Goal: Information Seeking & Learning: Learn about a topic

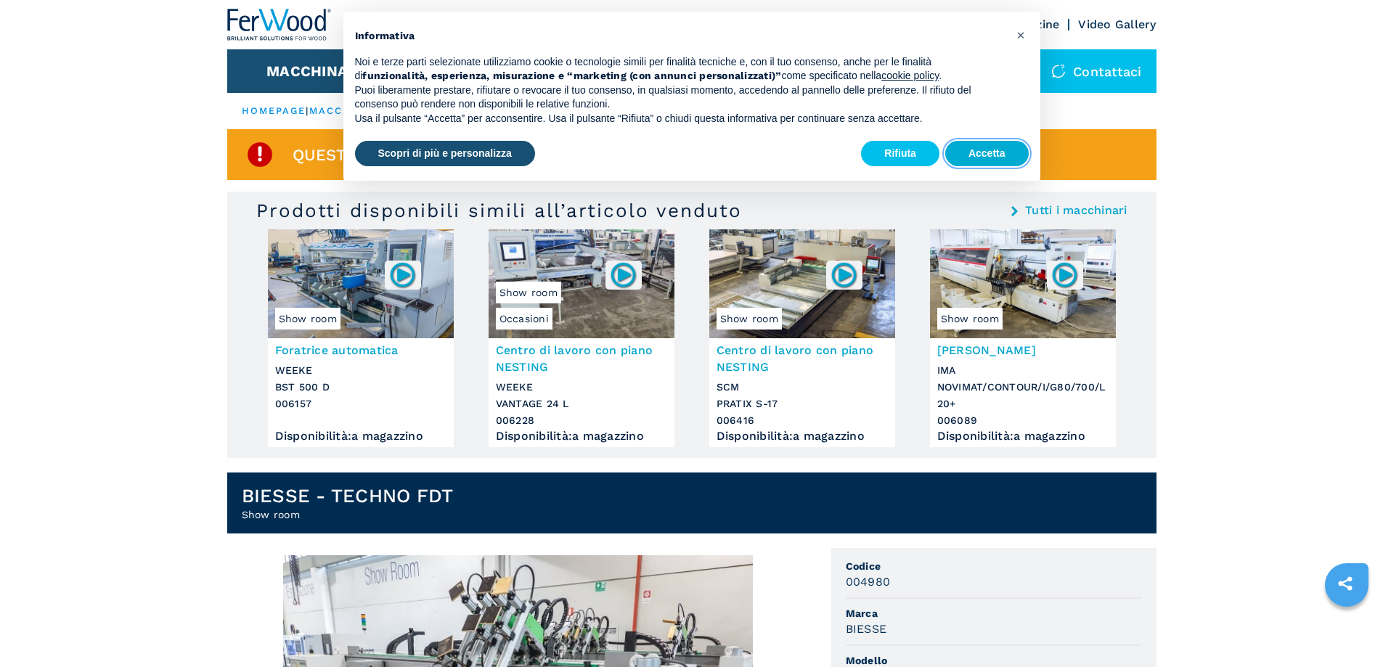
click at [998, 147] on button "Accetta" at bounding box center [988, 154] width 84 height 26
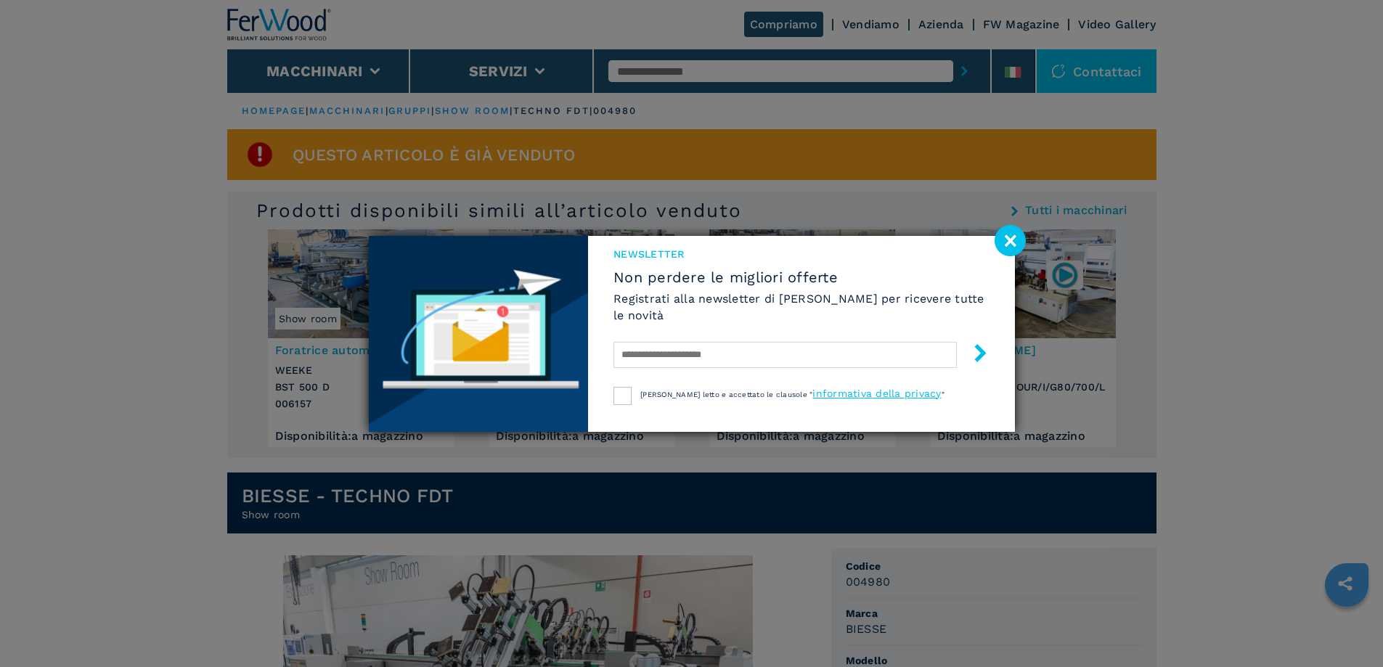
click at [1004, 237] on image at bounding box center [1010, 240] width 31 height 31
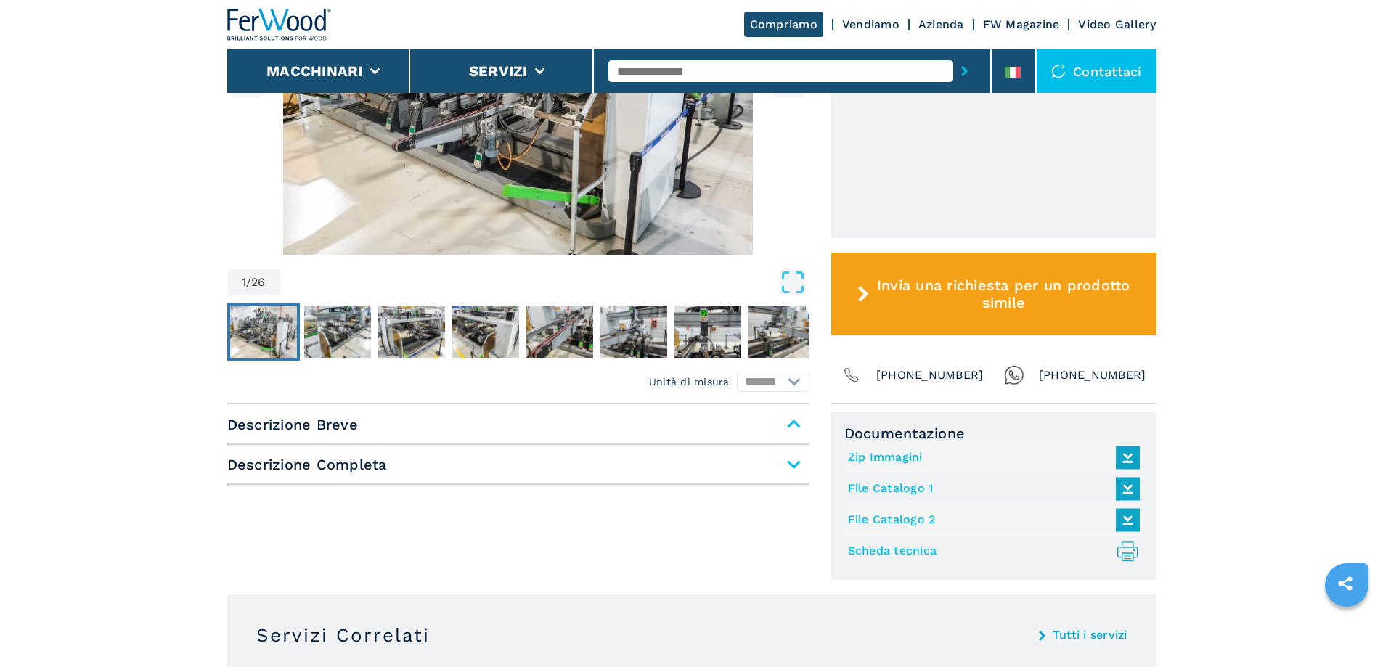
scroll to position [654, 0]
click at [338, 467] on span "Descrizione Completa" at bounding box center [518, 464] width 582 height 26
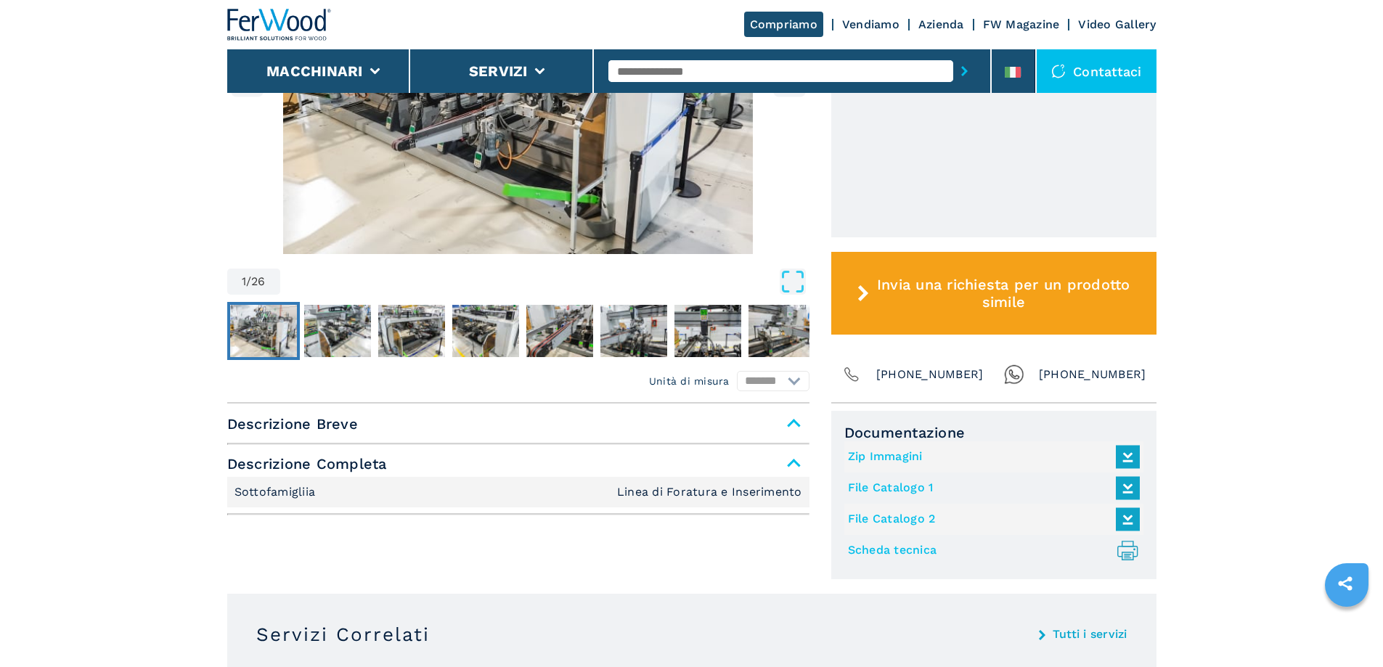
click at [328, 424] on span "Descrizione Breve" at bounding box center [518, 424] width 582 height 26
click at [271, 498] on p "Sottofamigliia" at bounding box center [277, 492] width 85 height 16
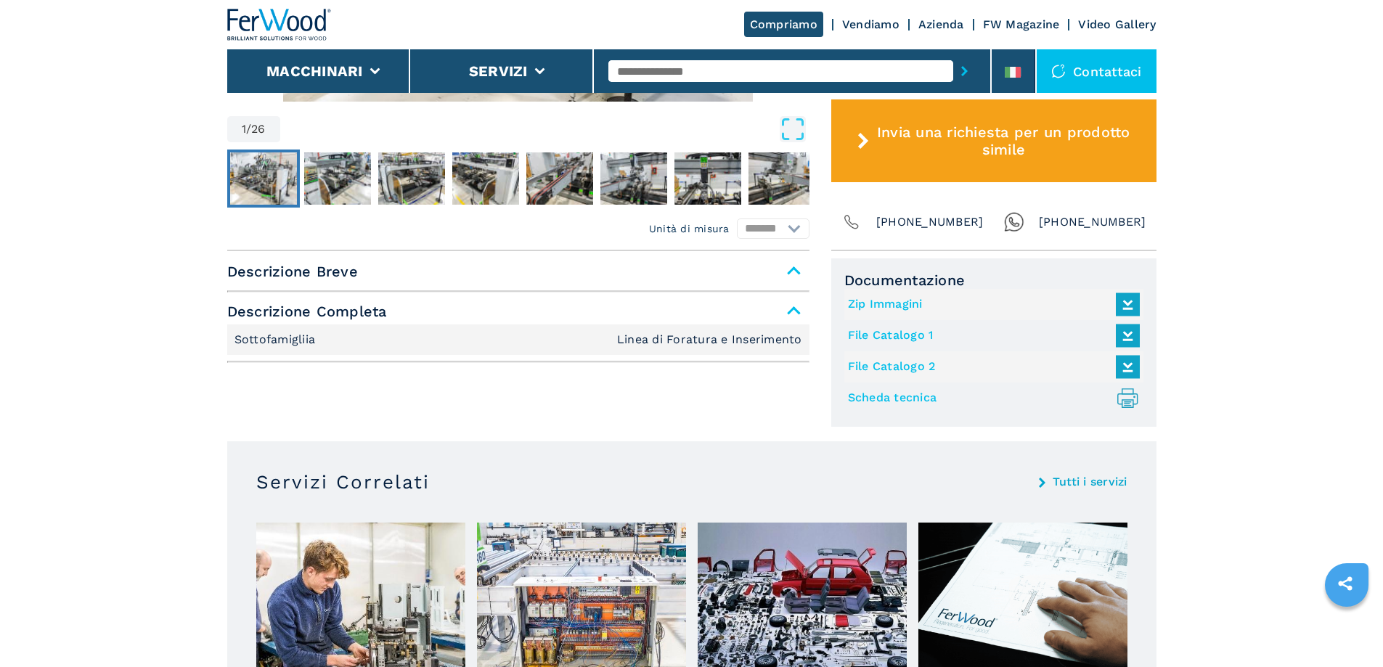
scroll to position [726, 0]
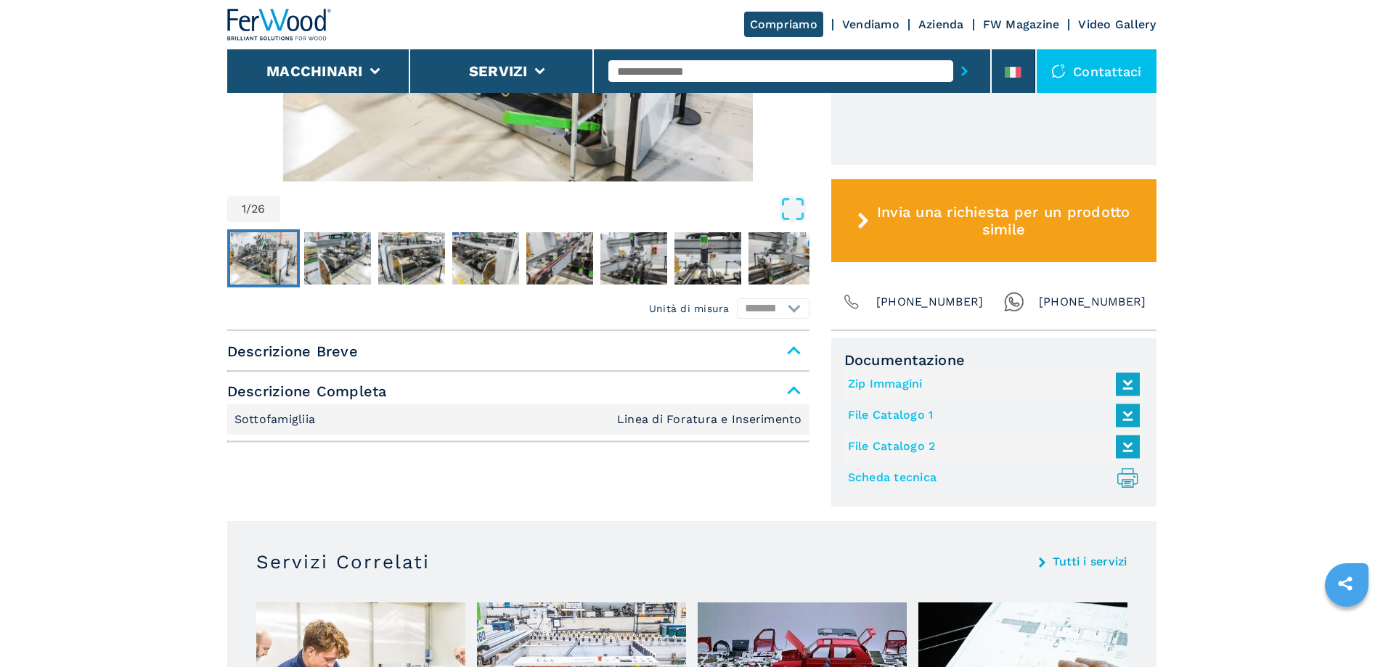
click at [797, 309] on select "******* *********" at bounding box center [773, 308] width 73 height 20
select select "********"
click at [737, 298] on select "******* *********" at bounding box center [773, 308] width 73 height 20
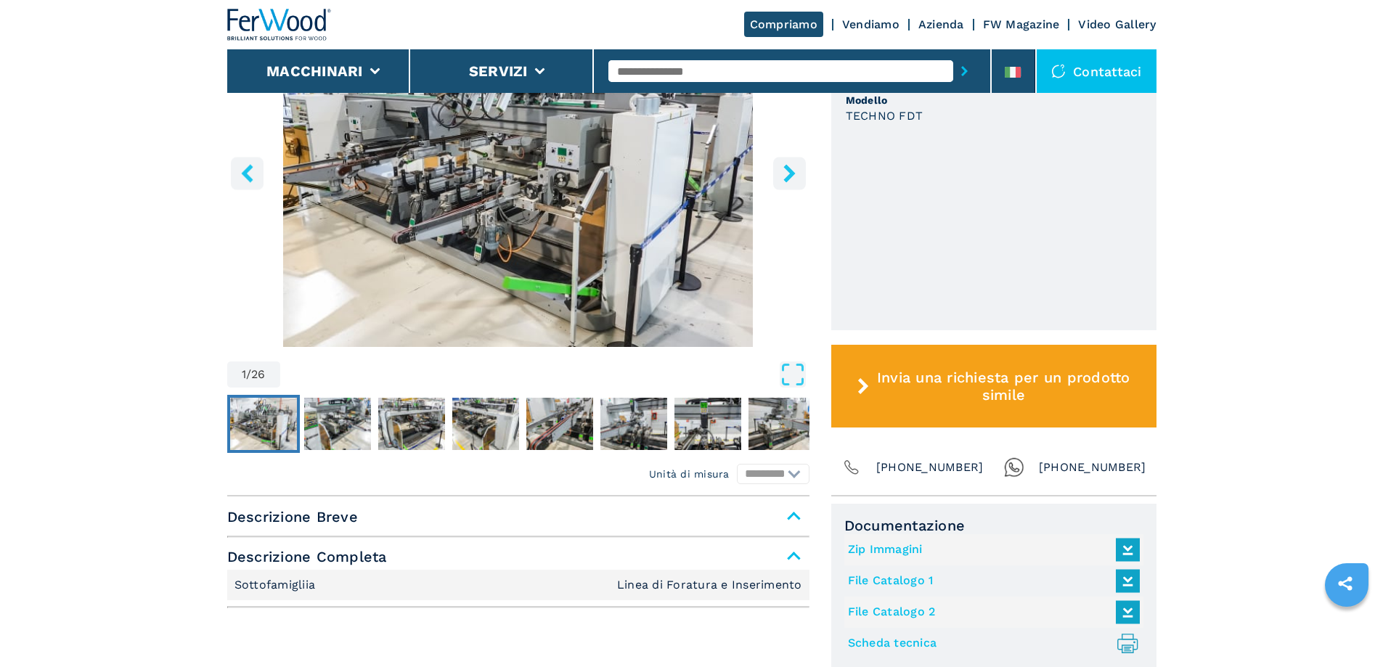
scroll to position [581, 0]
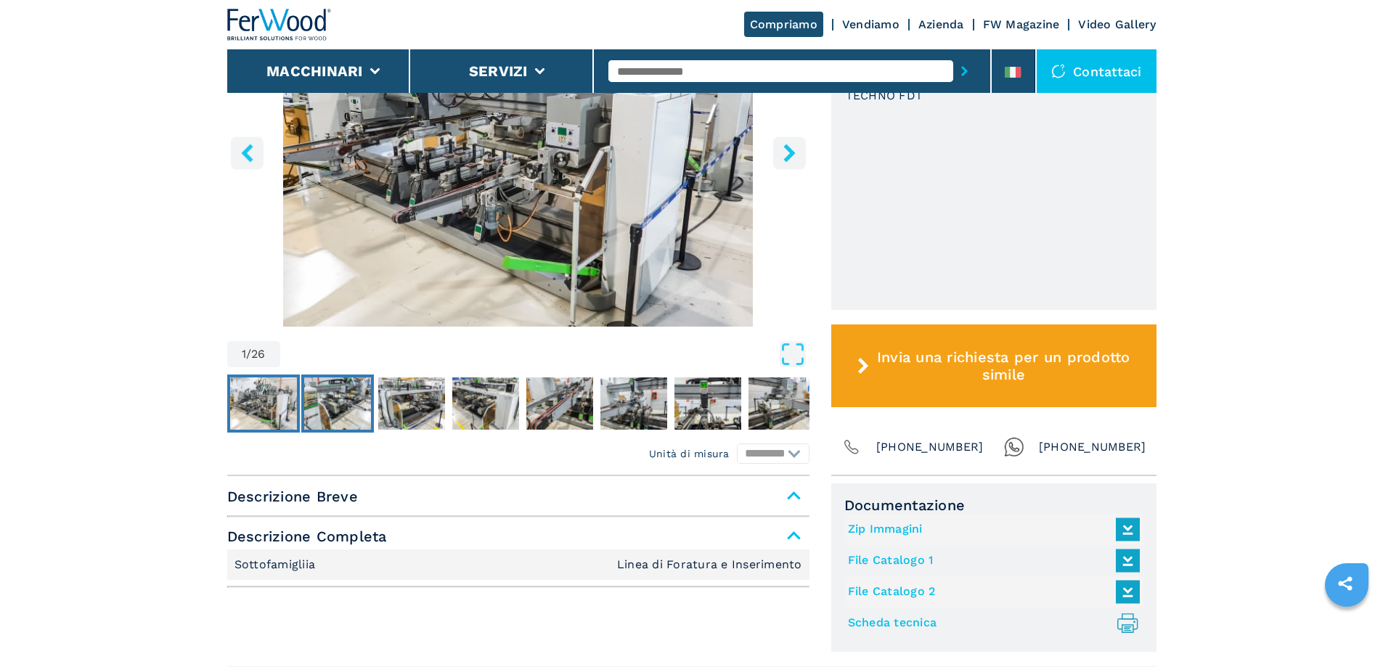
click at [336, 398] on img "Go to Slide 2" at bounding box center [337, 404] width 67 height 52
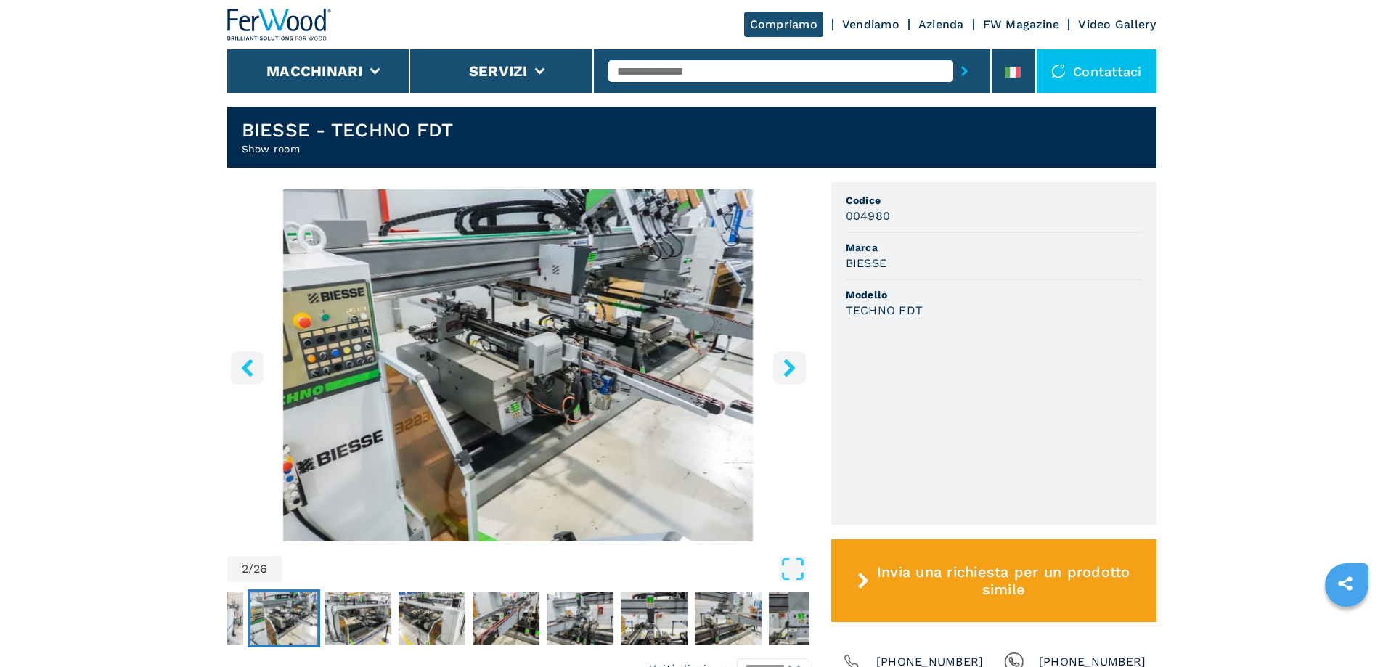
scroll to position [363, 0]
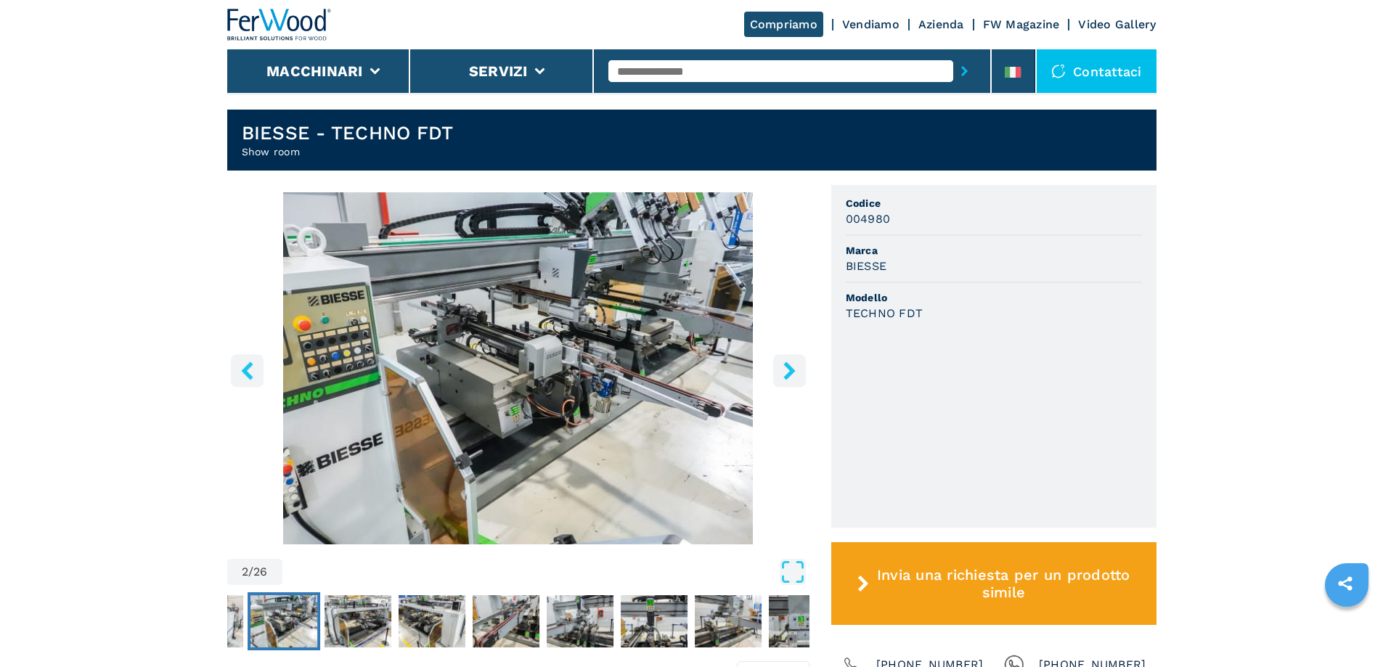
click at [790, 364] on icon "right-button" at bounding box center [790, 371] width 18 height 18
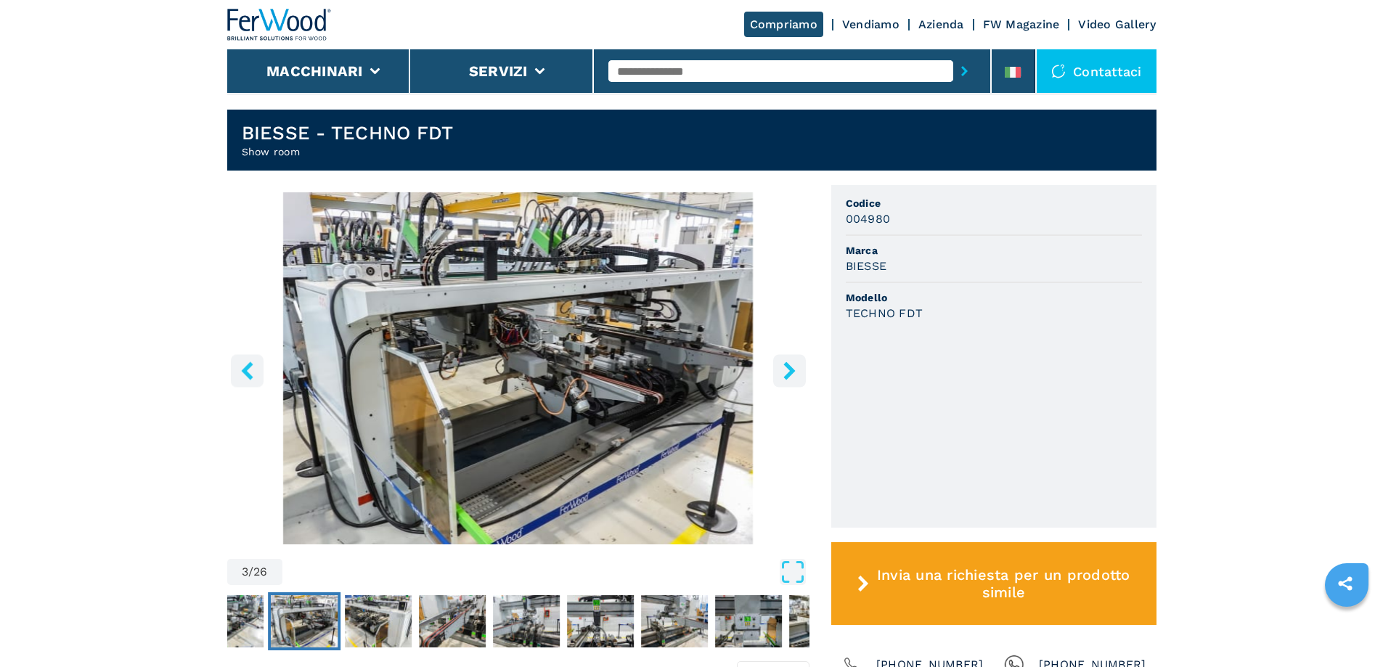
click at [790, 364] on icon "right-button" at bounding box center [790, 371] width 18 height 18
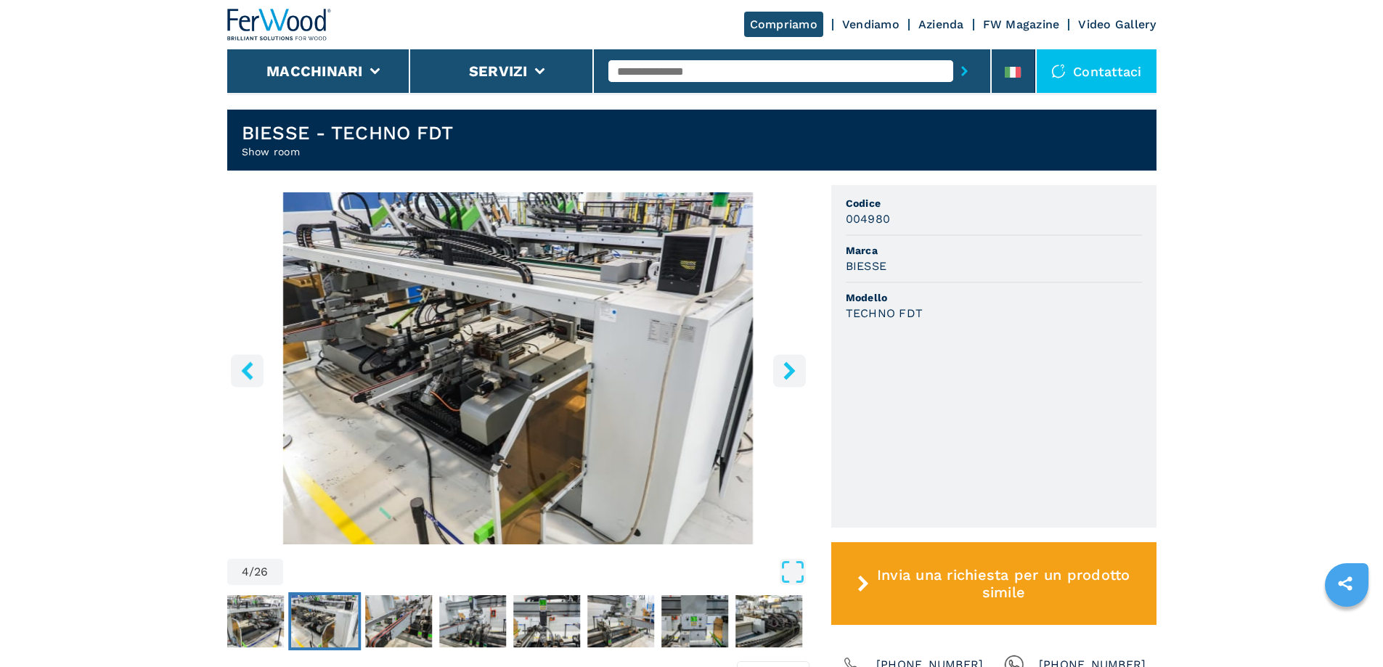
click at [790, 364] on icon "right-button" at bounding box center [790, 371] width 18 height 18
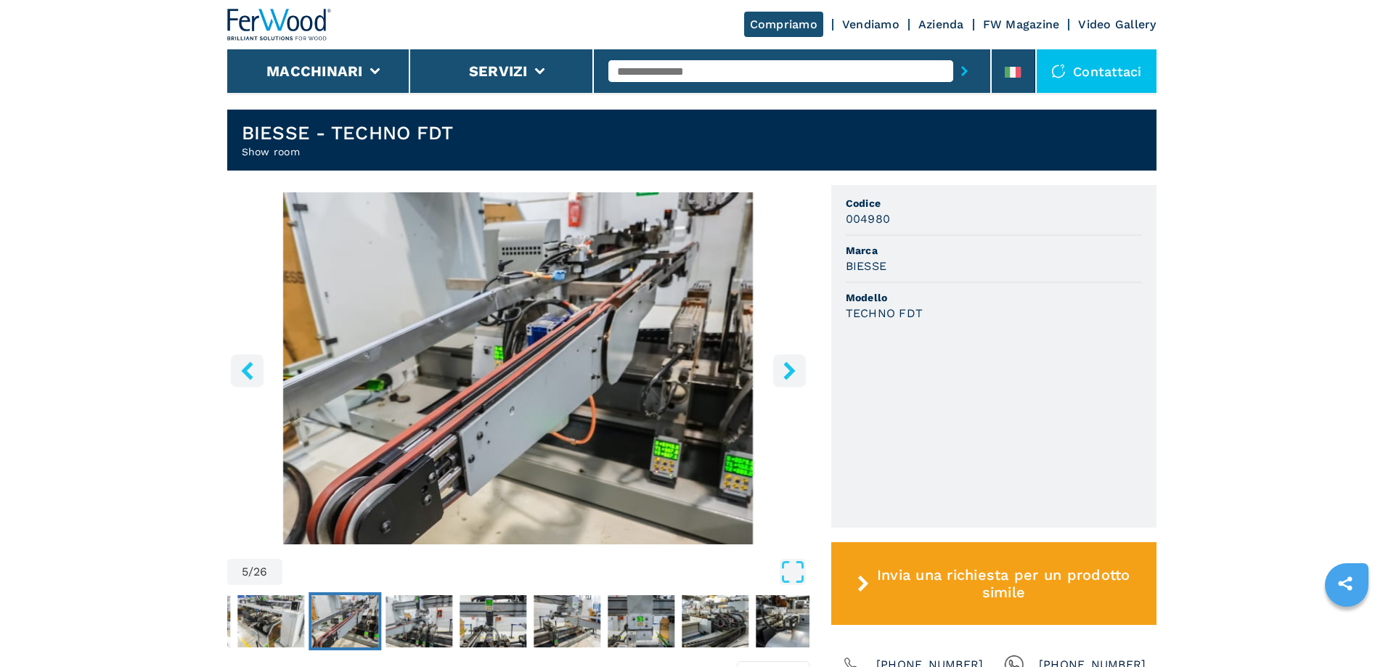
click at [793, 369] on icon "right-button" at bounding box center [790, 371] width 12 height 18
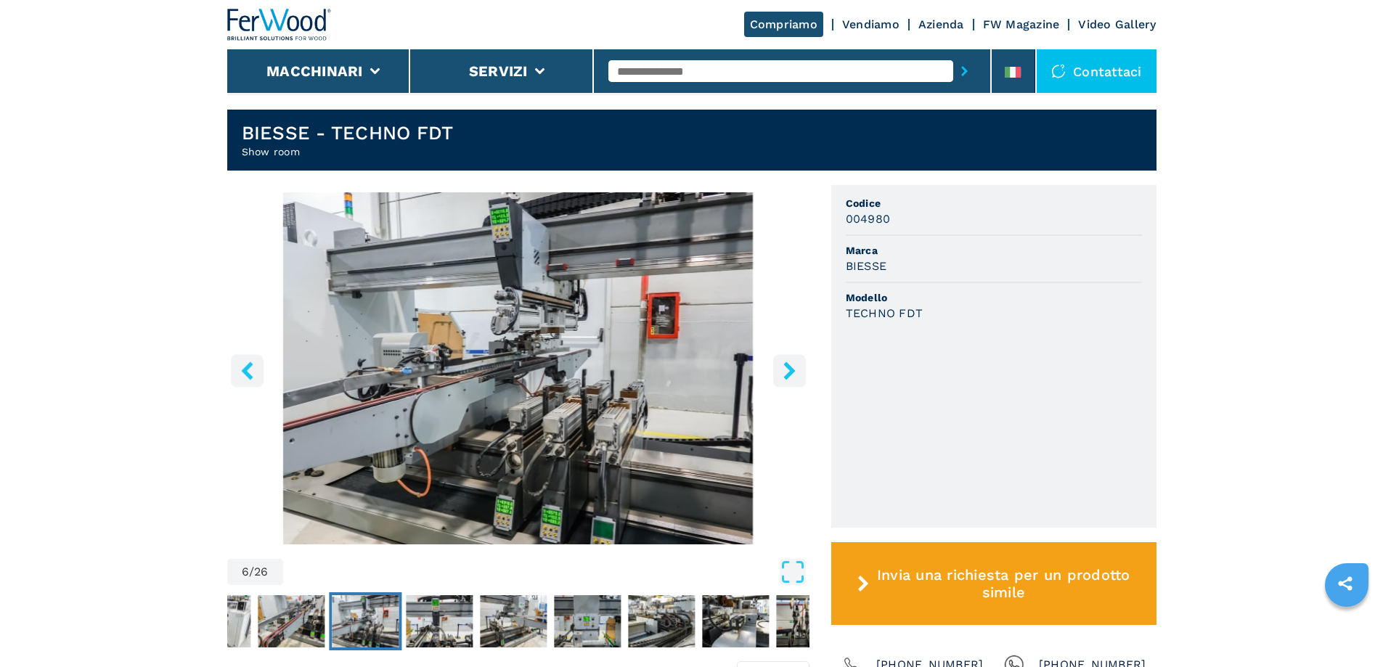
click at [793, 369] on icon "right-button" at bounding box center [790, 371] width 12 height 18
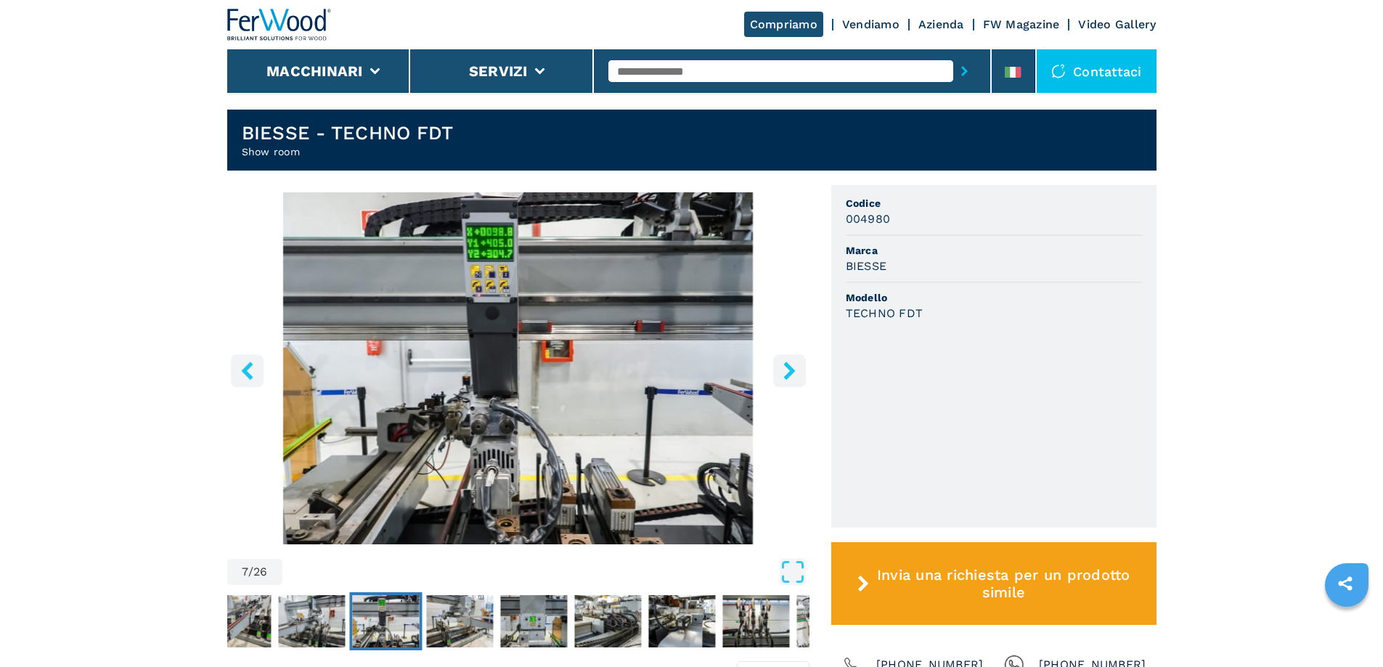
click at [793, 369] on icon "right-button" at bounding box center [790, 371] width 12 height 18
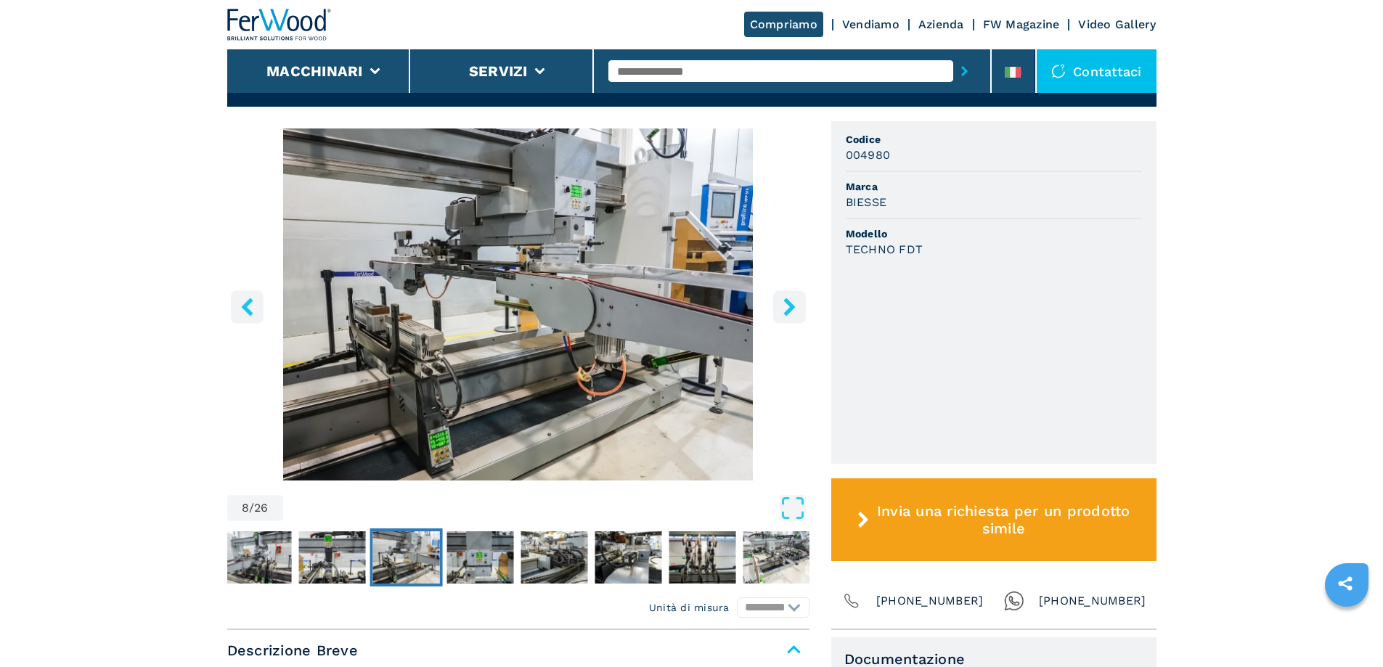
scroll to position [508, 0]
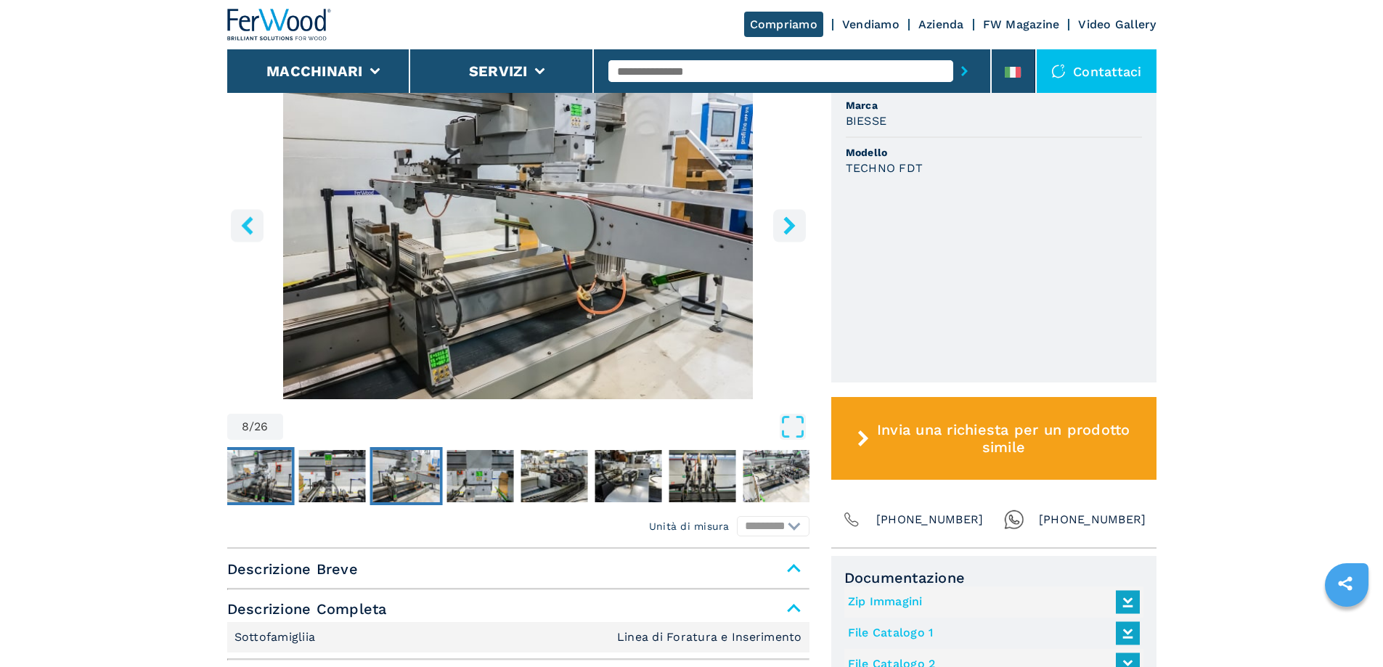
click at [275, 479] on img "Go to Slide 6" at bounding box center [257, 476] width 67 height 52
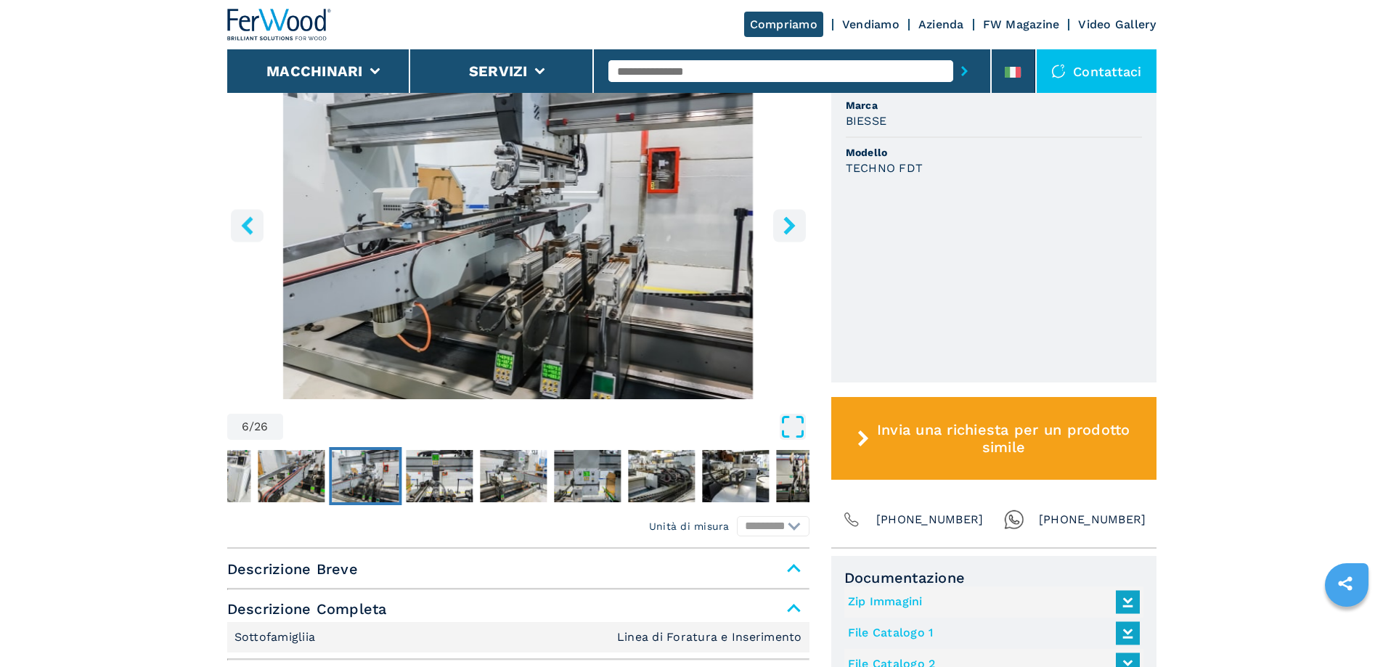
click at [792, 426] on icon "Open Fullscreen" at bounding box center [793, 427] width 26 height 26
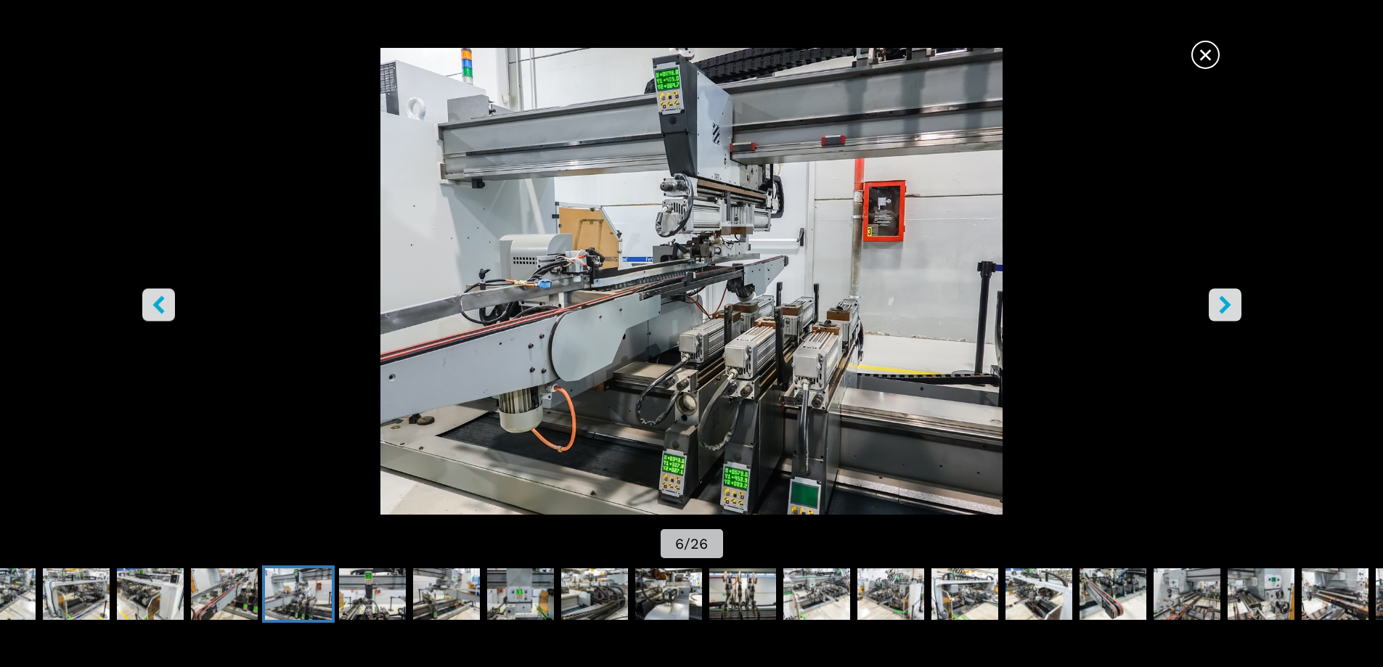
click at [1234, 304] on icon "right-button" at bounding box center [1225, 305] width 18 height 18
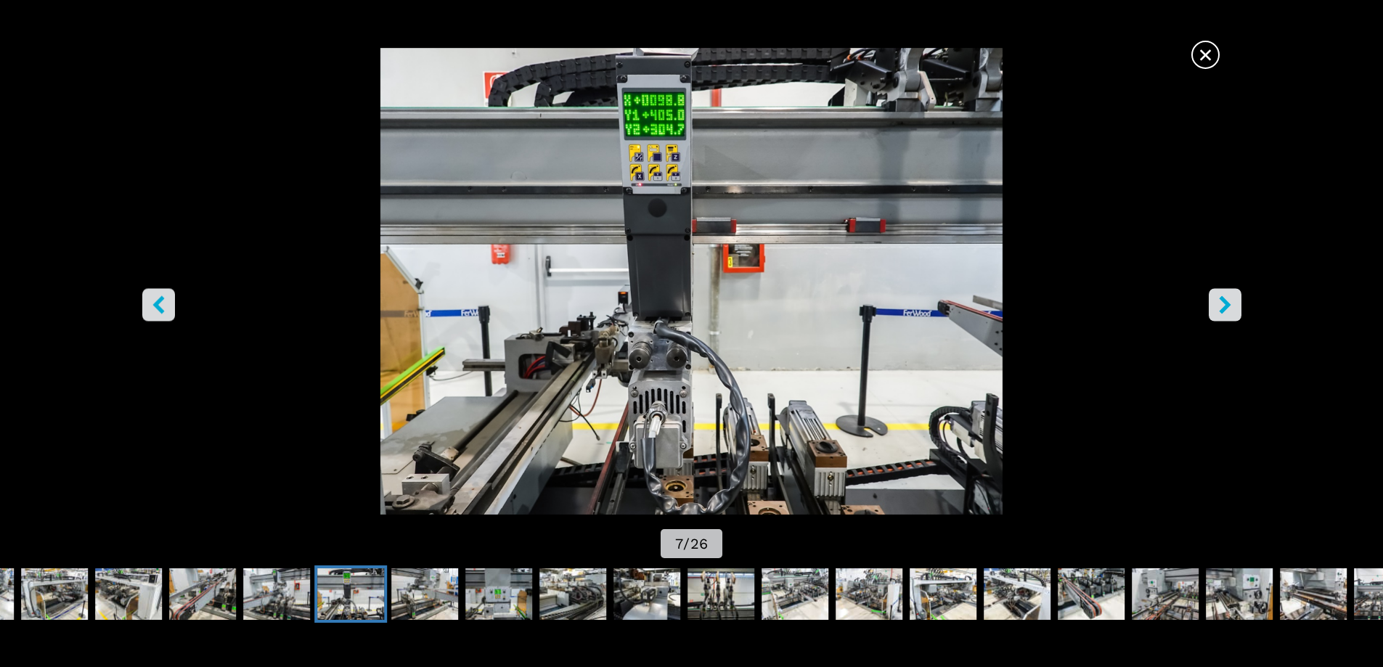
click at [1234, 304] on icon "right-button" at bounding box center [1225, 305] width 18 height 18
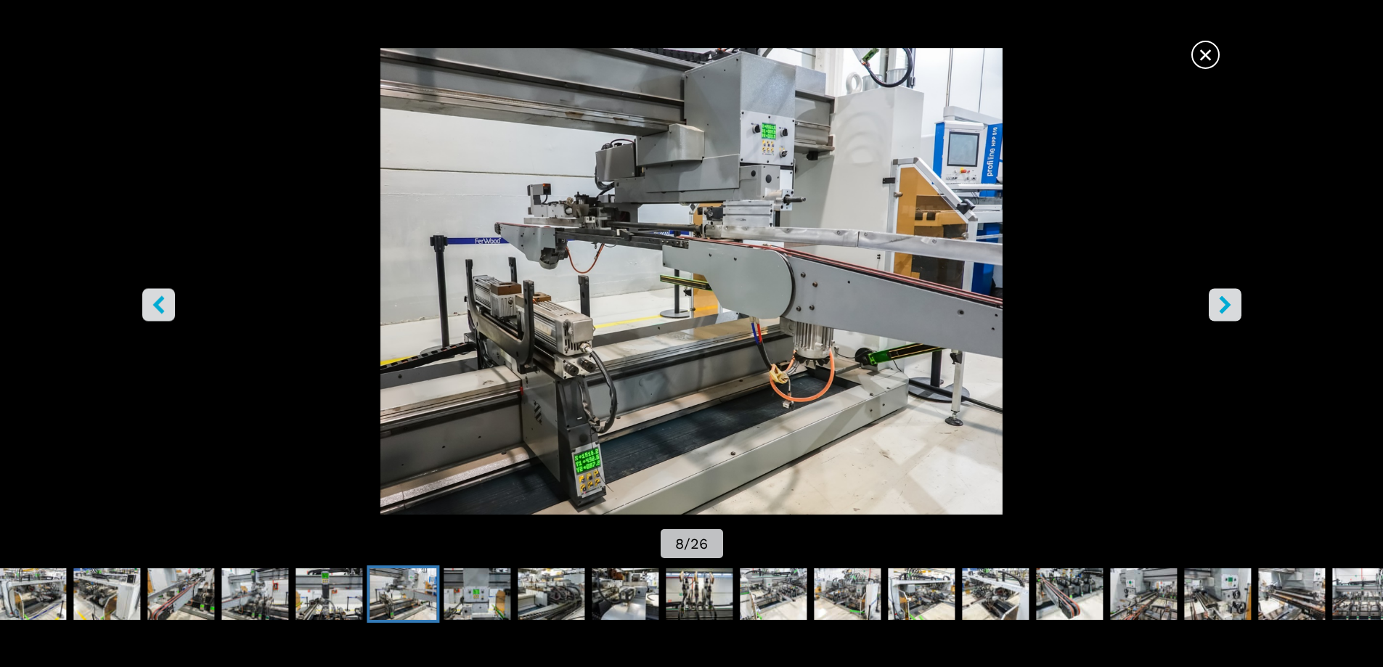
click at [1234, 304] on icon "right-button" at bounding box center [1225, 305] width 18 height 18
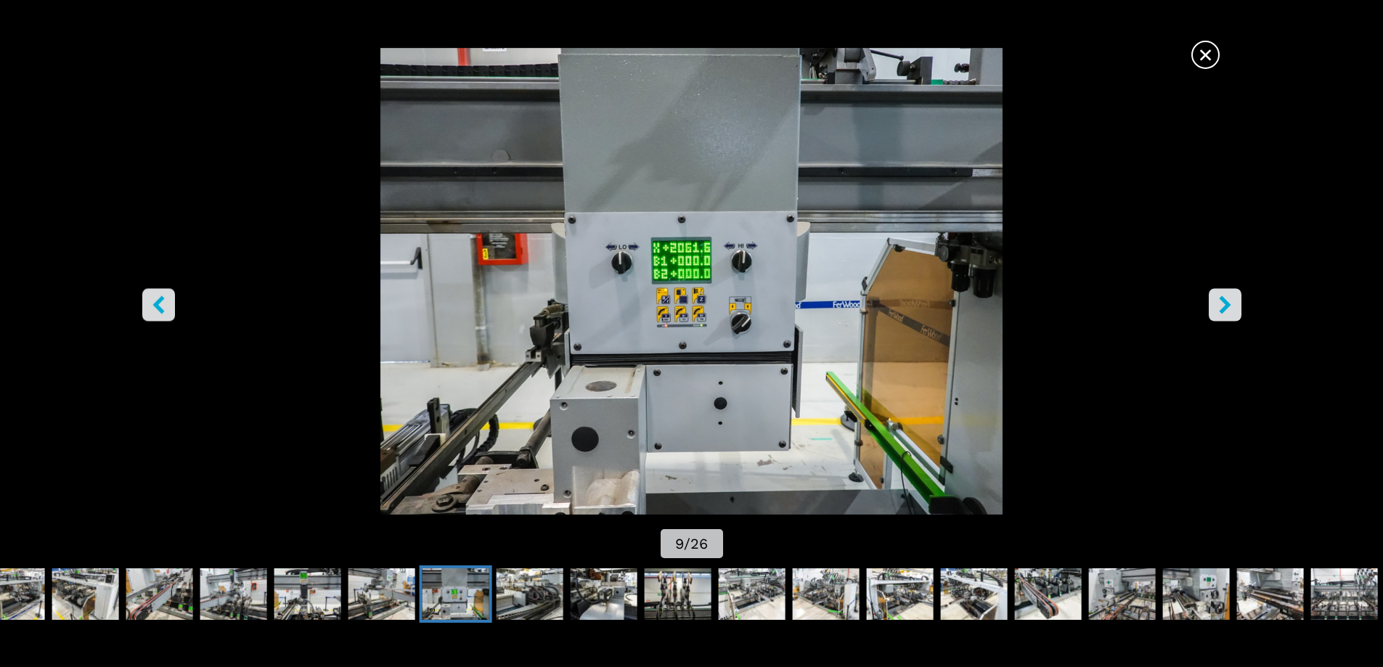
click at [1234, 304] on icon "right-button" at bounding box center [1225, 305] width 18 height 18
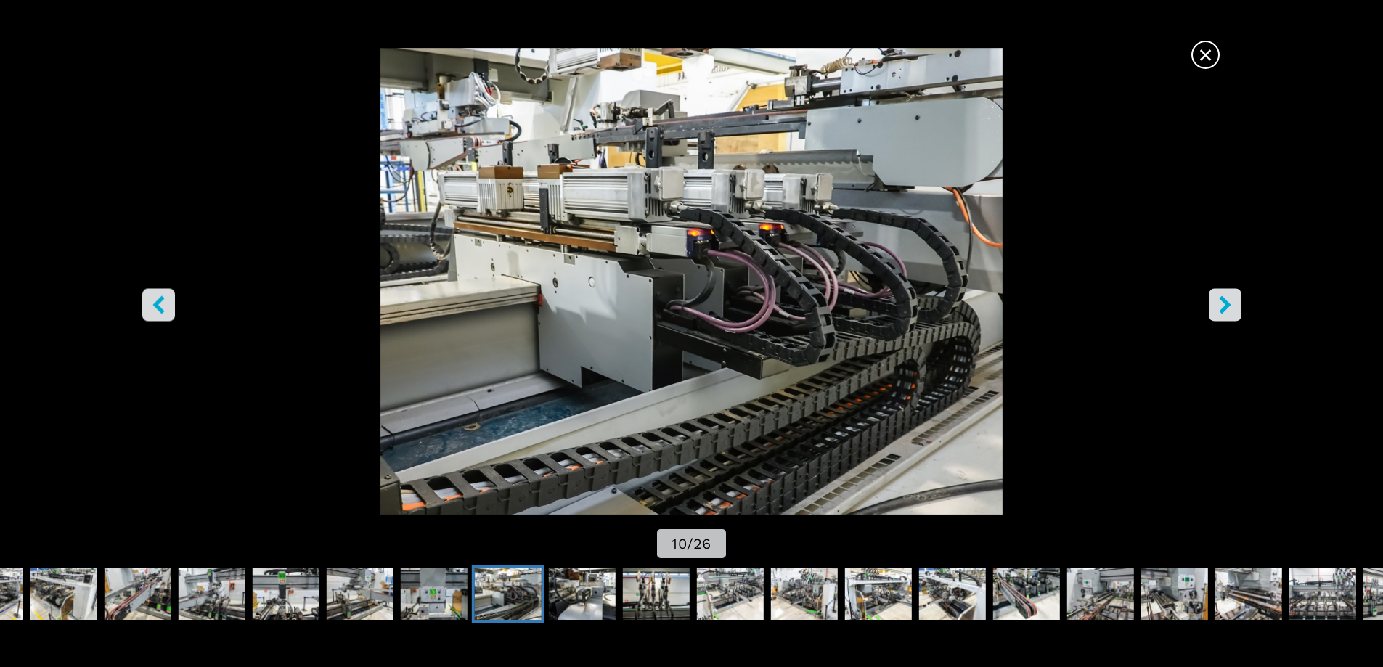
click at [1234, 304] on icon "right-button" at bounding box center [1225, 305] width 18 height 18
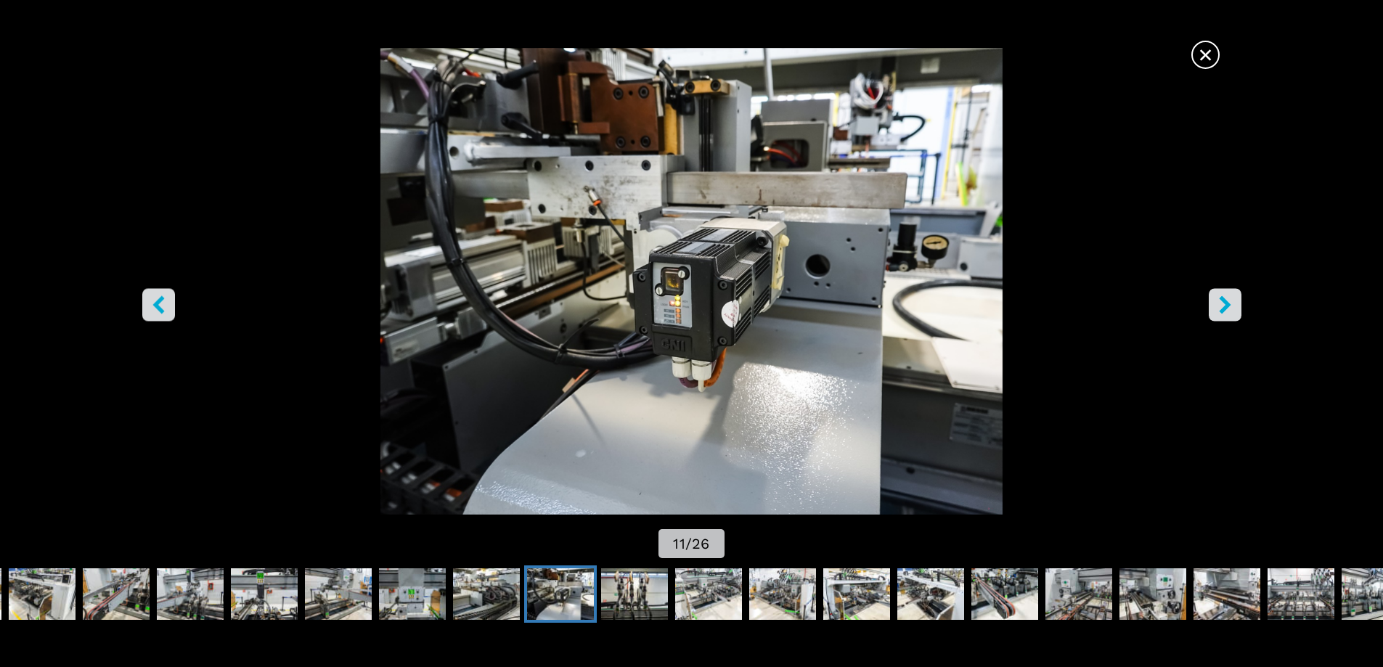
click at [1234, 304] on icon "right-button" at bounding box center [1225, 305] width 18 height 18
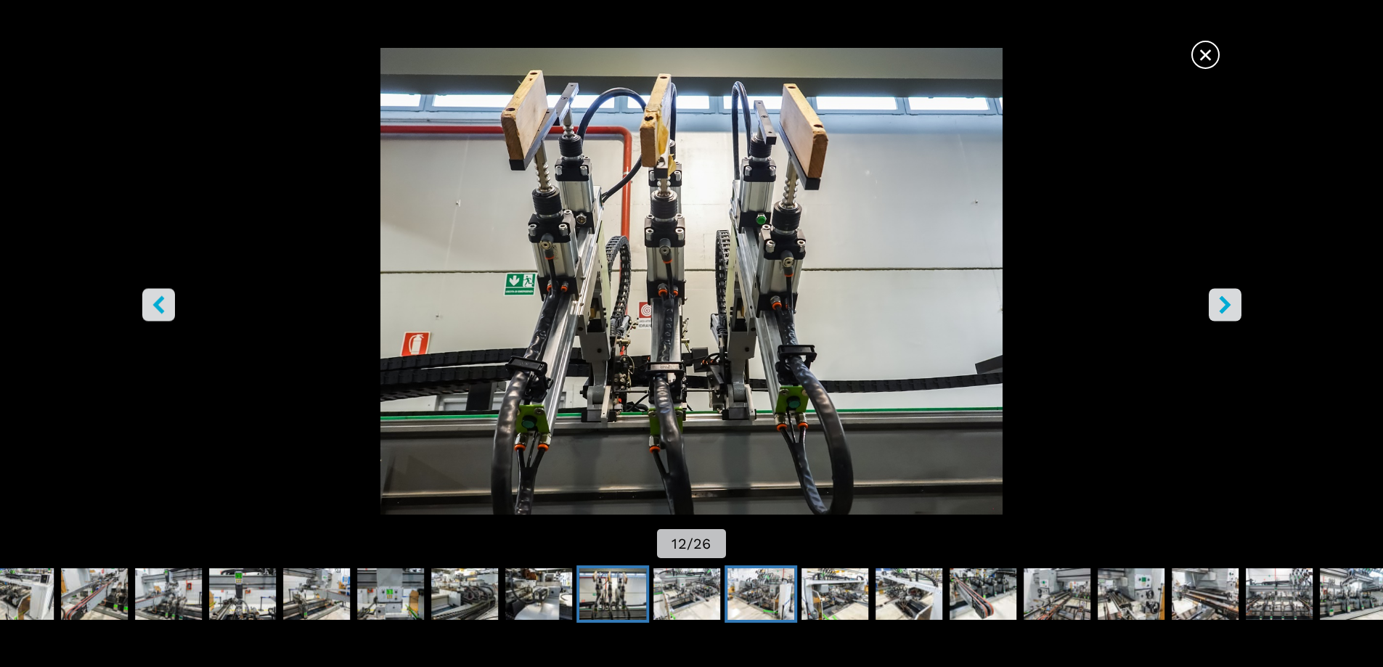
click at [741, 596] on img "Go to Slide 14" at bounding box center [761, 595] width 67 height 52
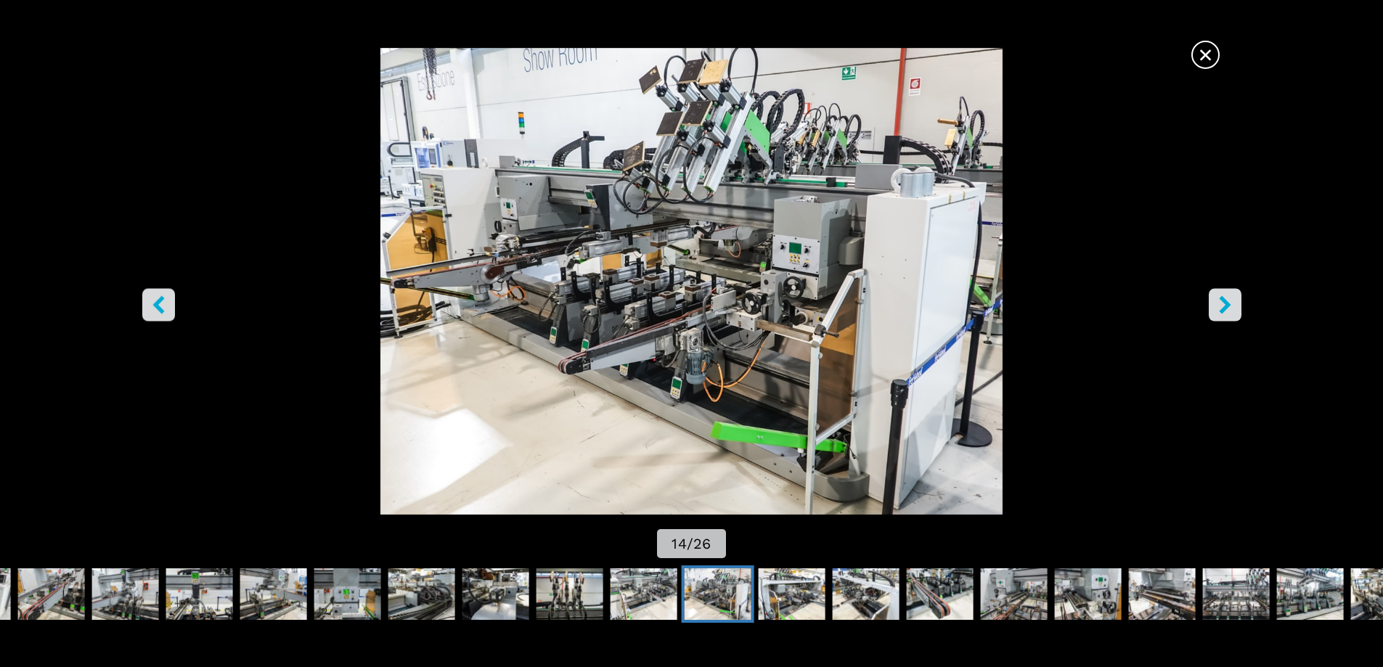
scroll to position [654, 0]
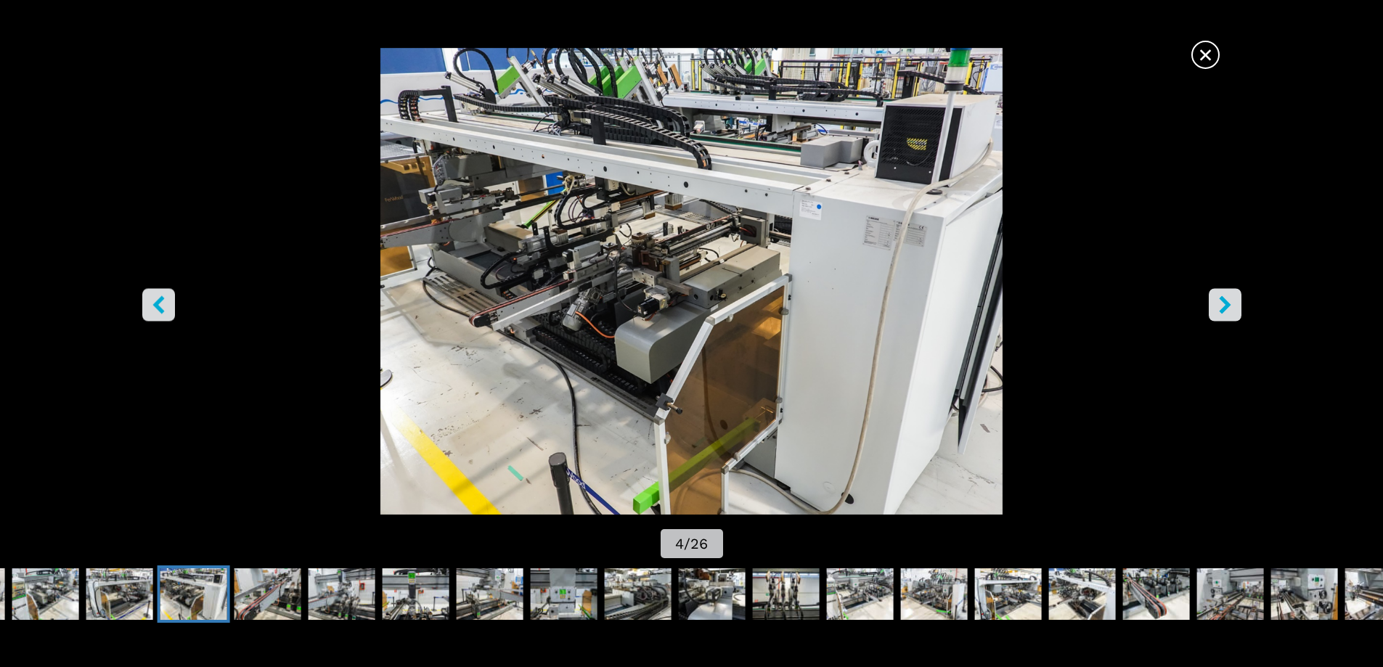
click at [162, 304] on icon "left-button" at bounding box center [159, 305] width 18 height 18
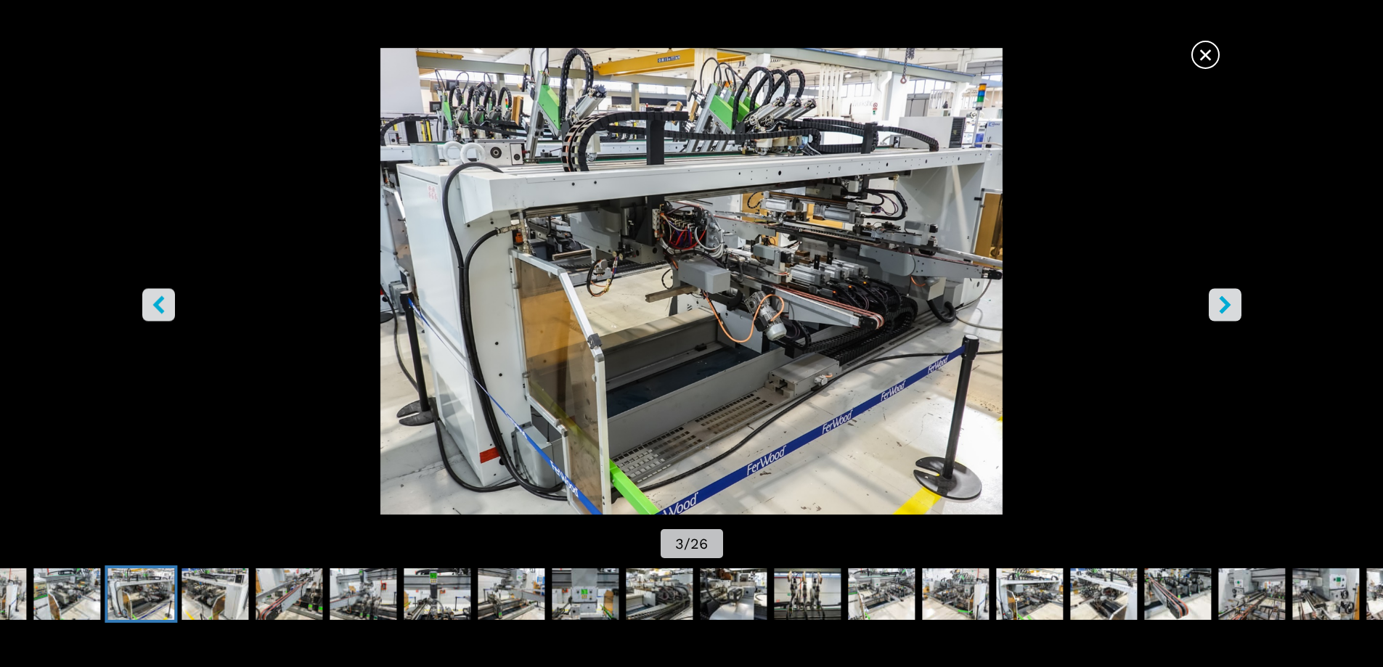
click at [162, 304] on icon "left-button" at bounding box center [159, 305] width 18 height 18
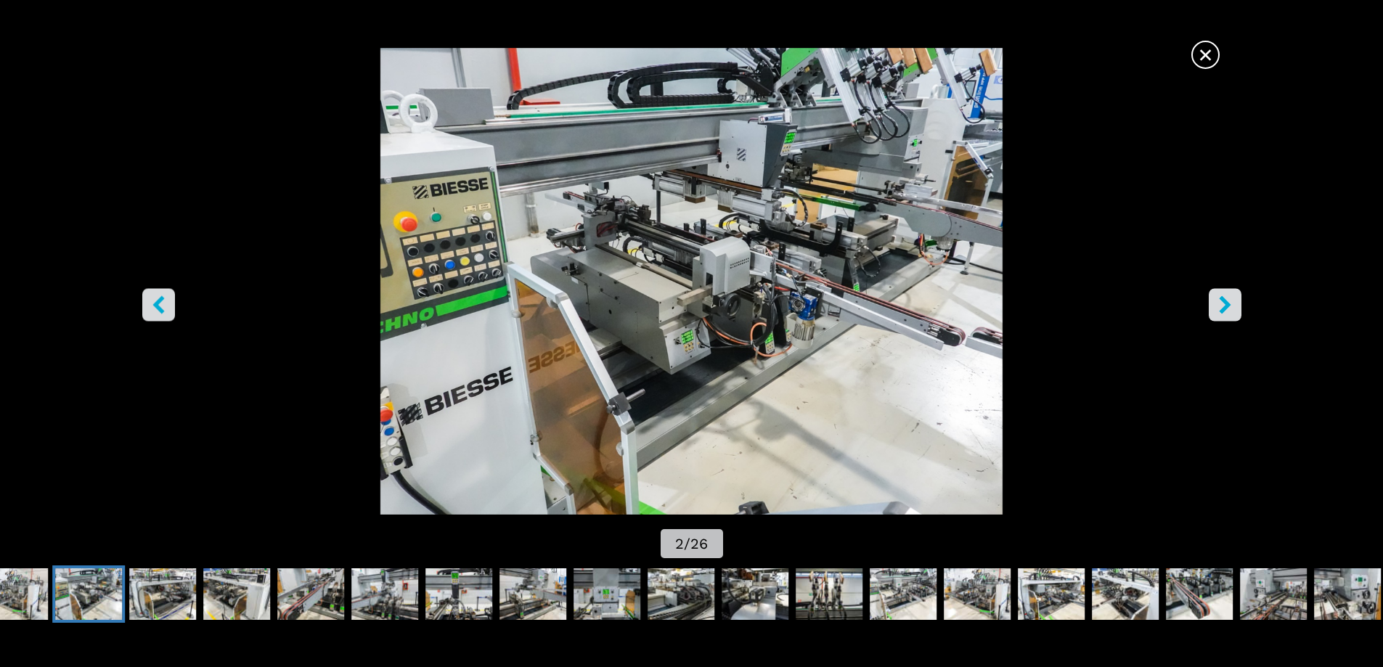
click at [162, 304] on icon "left-button" at bounding box center [159, 305] width 18 height 18
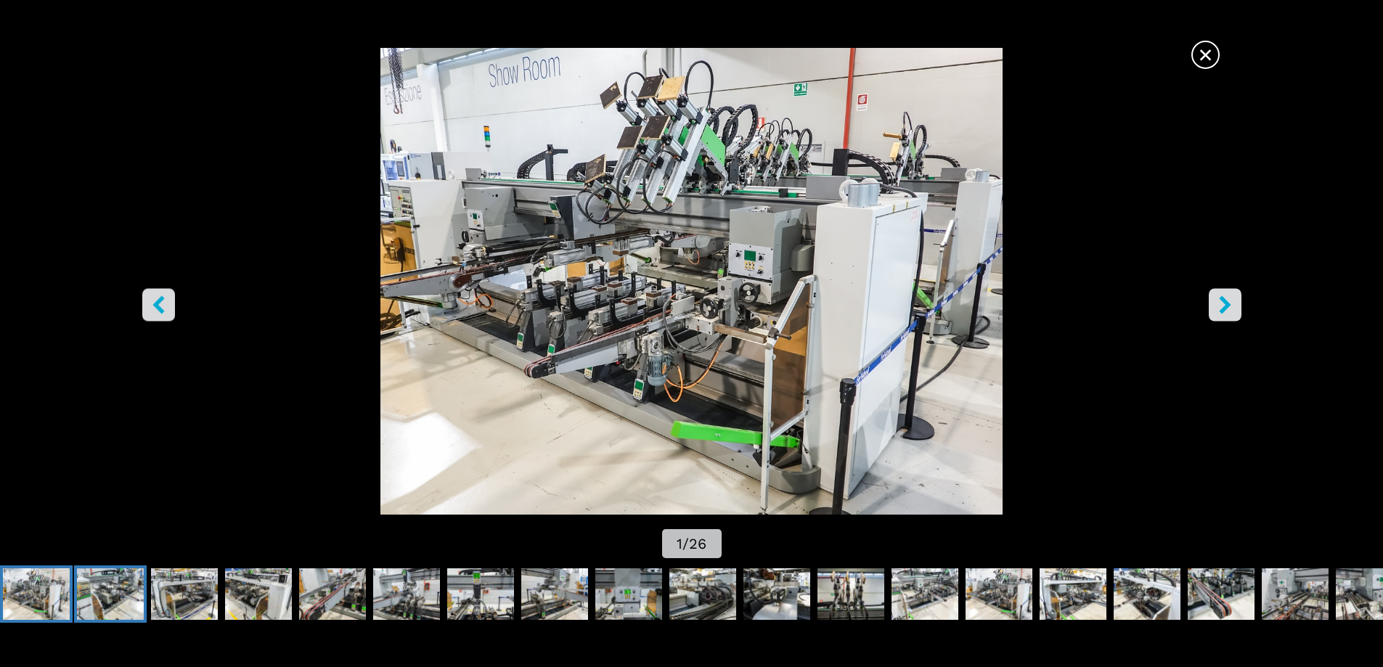
click at [115, 583] on img "Go to Slide 2" at bounding box center [110, 595] width 67 height 52
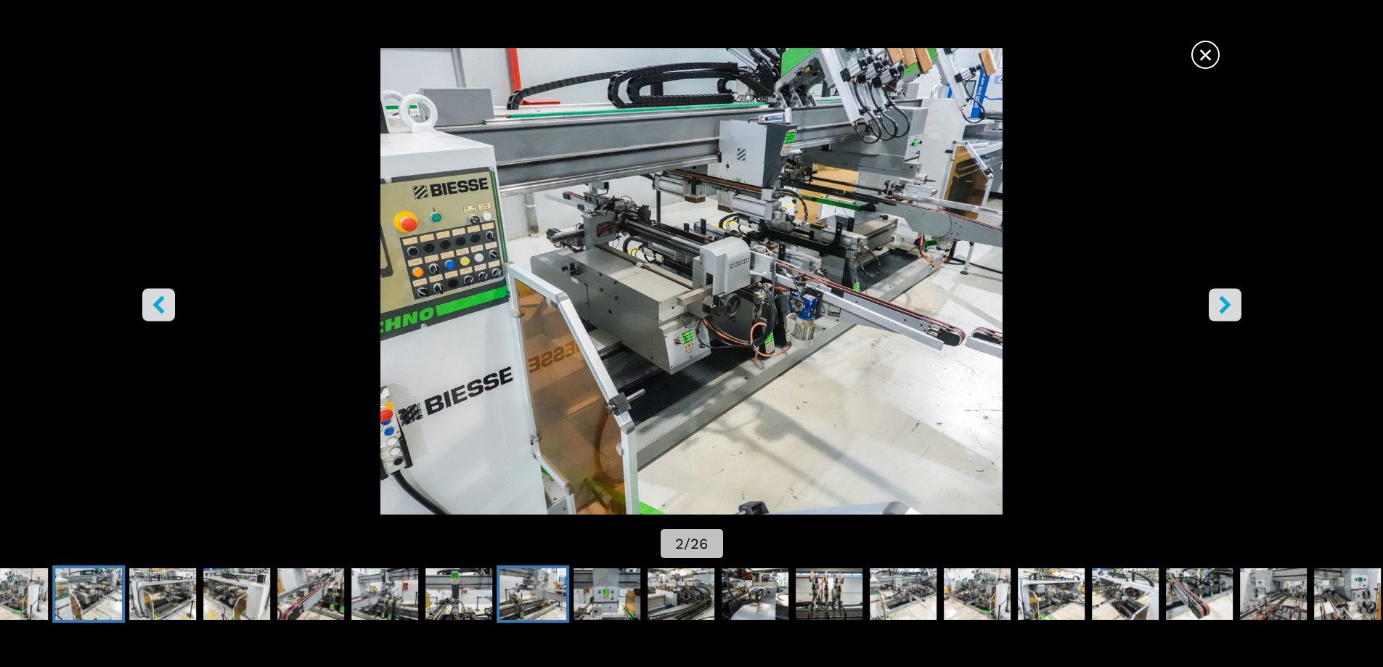
click at [542, 580] on img "Go to Slide 8" at bounding box center [533, 595] width 67 height 52
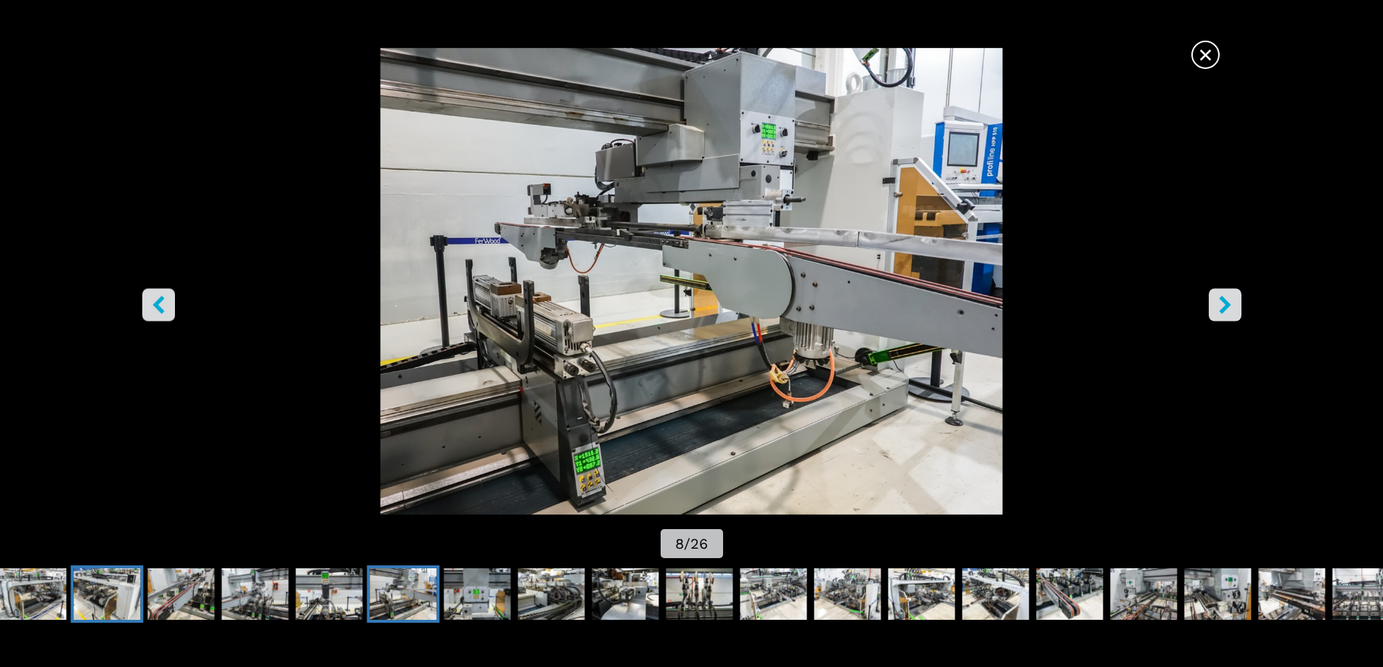
click at [129, 587] on img "Go to Slide 4" at bounding box center [106, 595] width 67 height 52
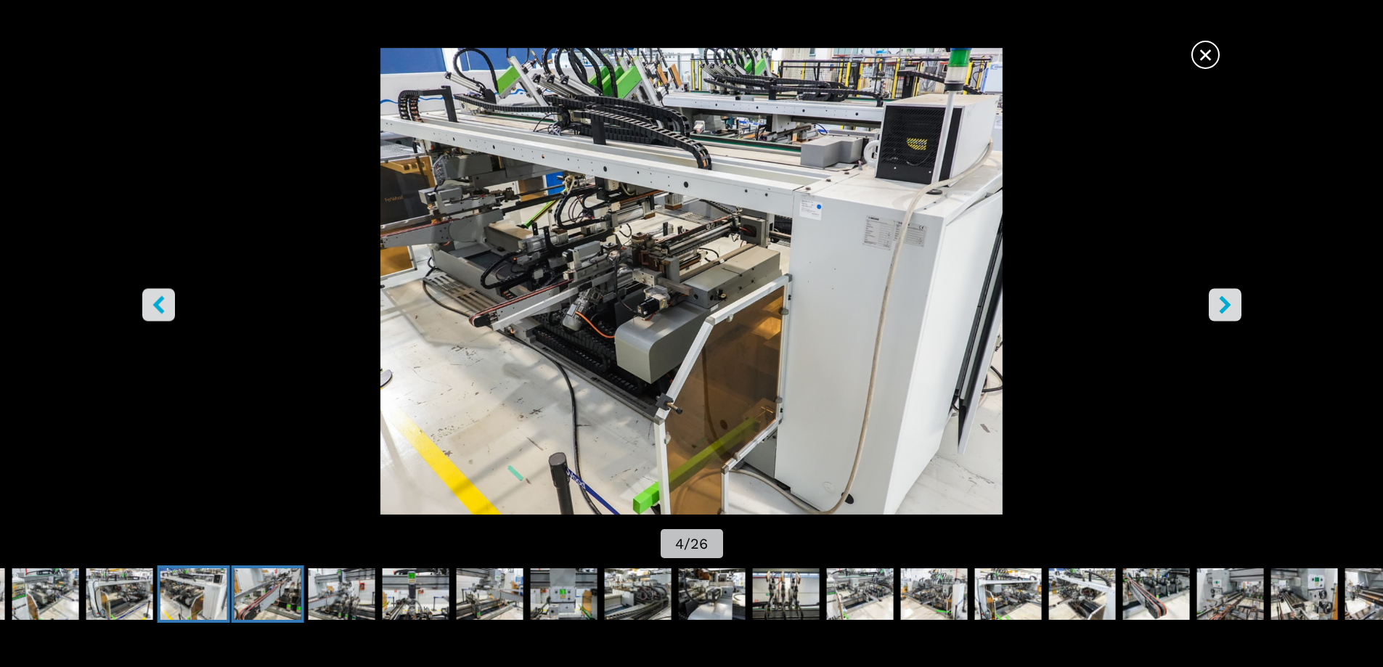
click at [280, 587] on img "Go to Slide 5" at bounding box center [268, 595] width 67 height 52
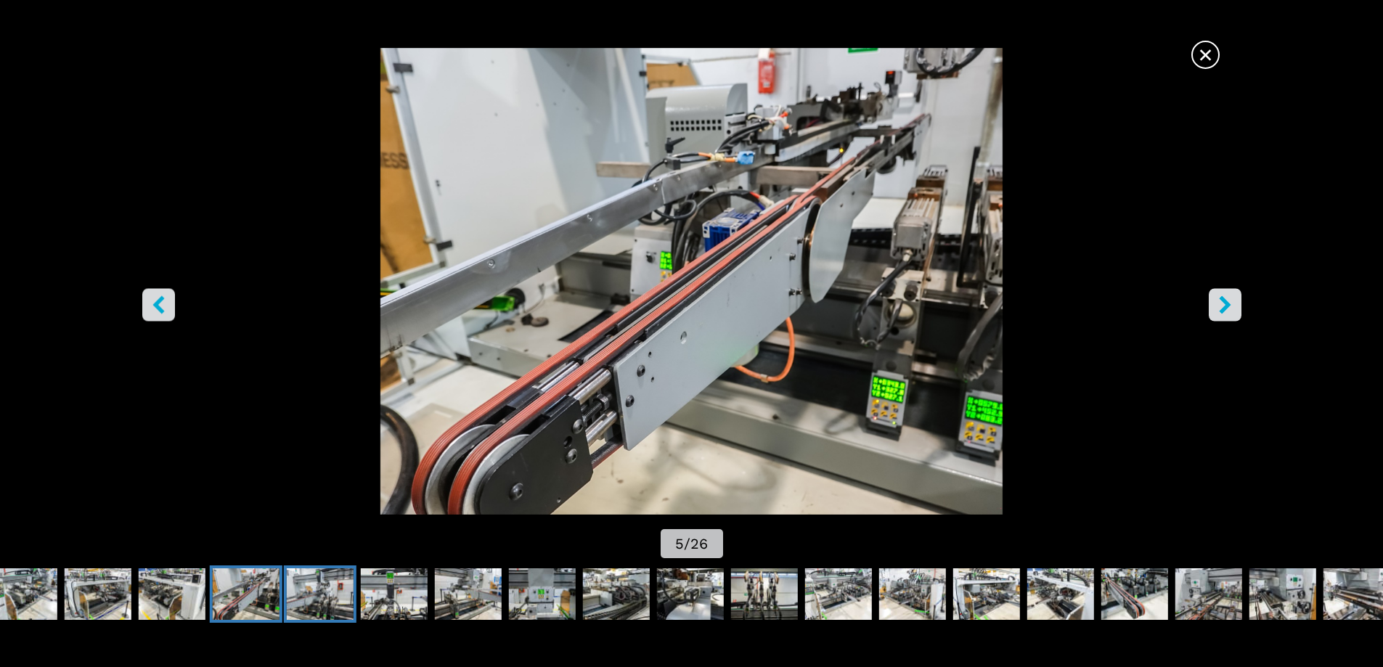
click at [301, 596] on img "Go to Slide 6" at bounding box center [320, 595] width 67 height 52
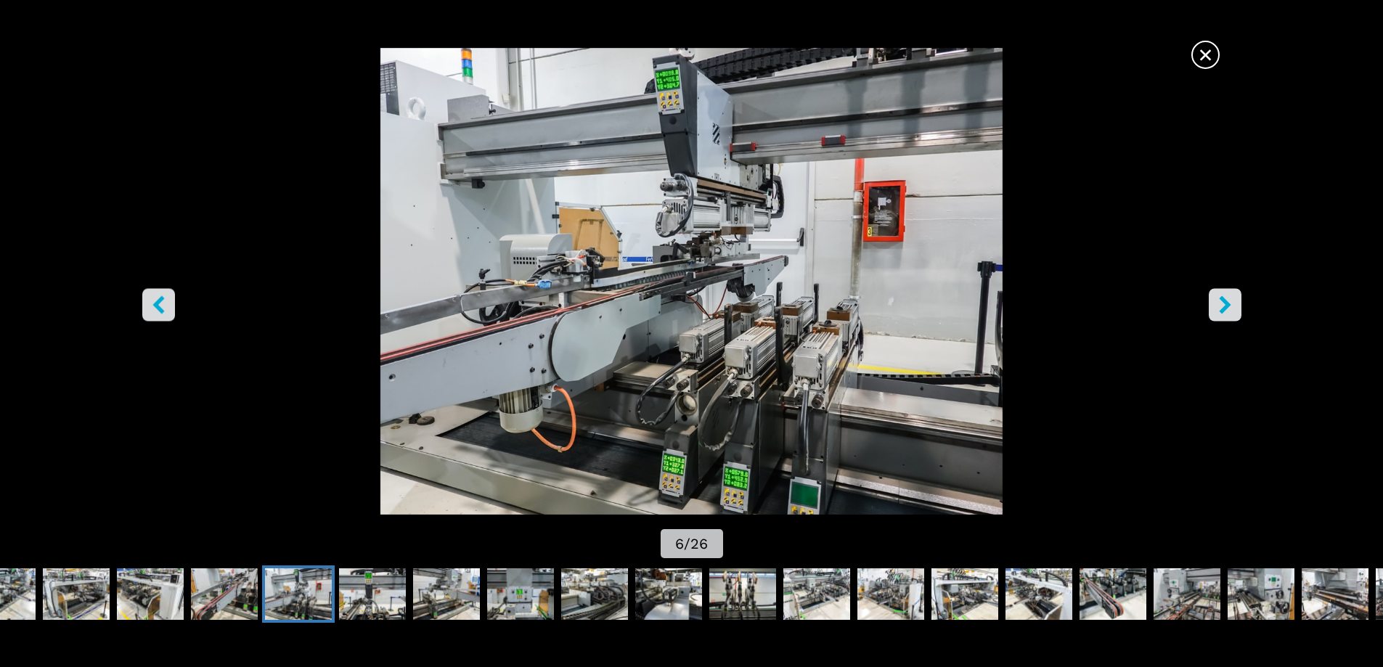
click at [1227, 298] on icon "right-button" at bounding box center [1225, 305] width 18 height 18
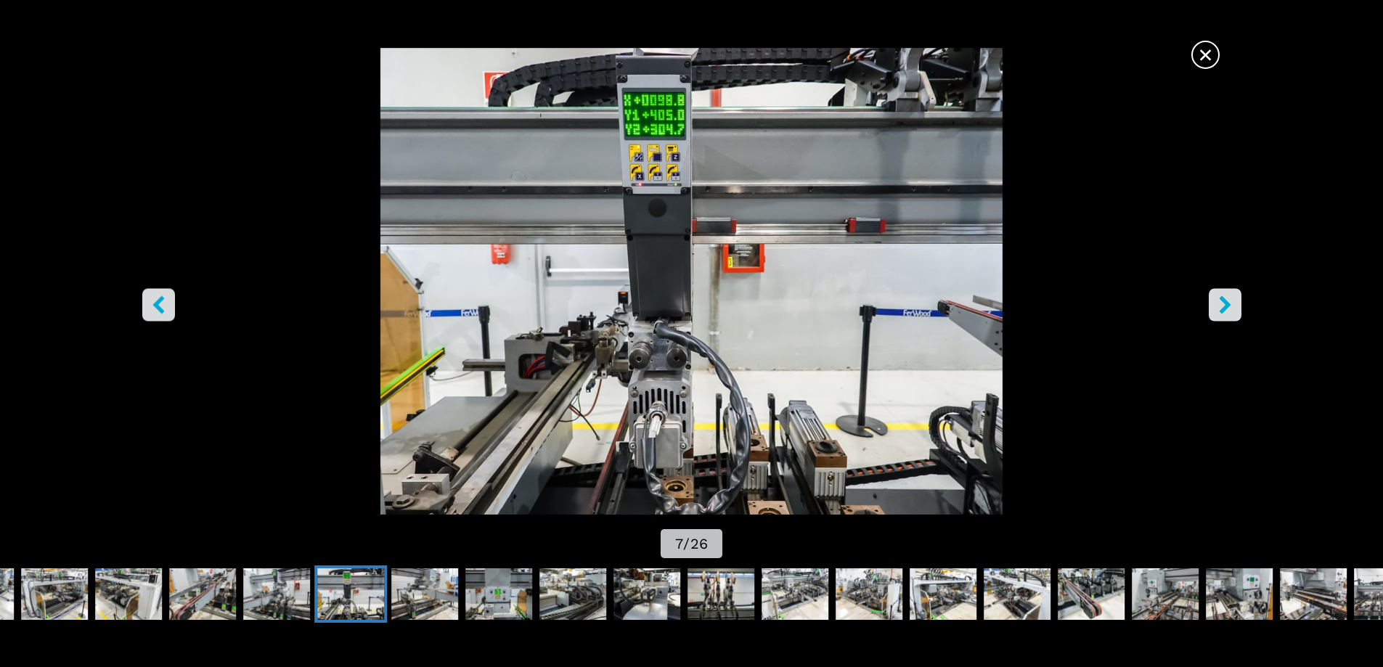
click at [1227, 298] on icon "right-button" at bounding box center [1225, 305] width 18 height 18
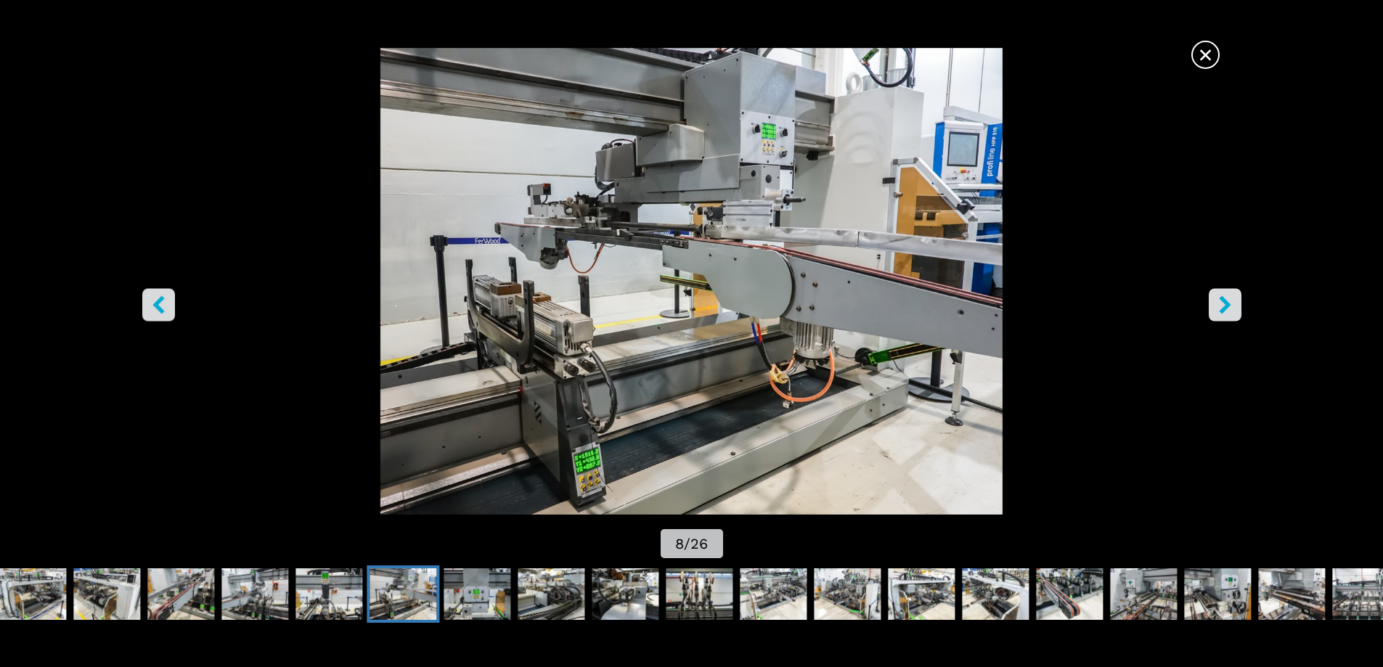
click at [1227, 298] on icon "right-button" at bounding box center [1225, 305] width 18 height 18
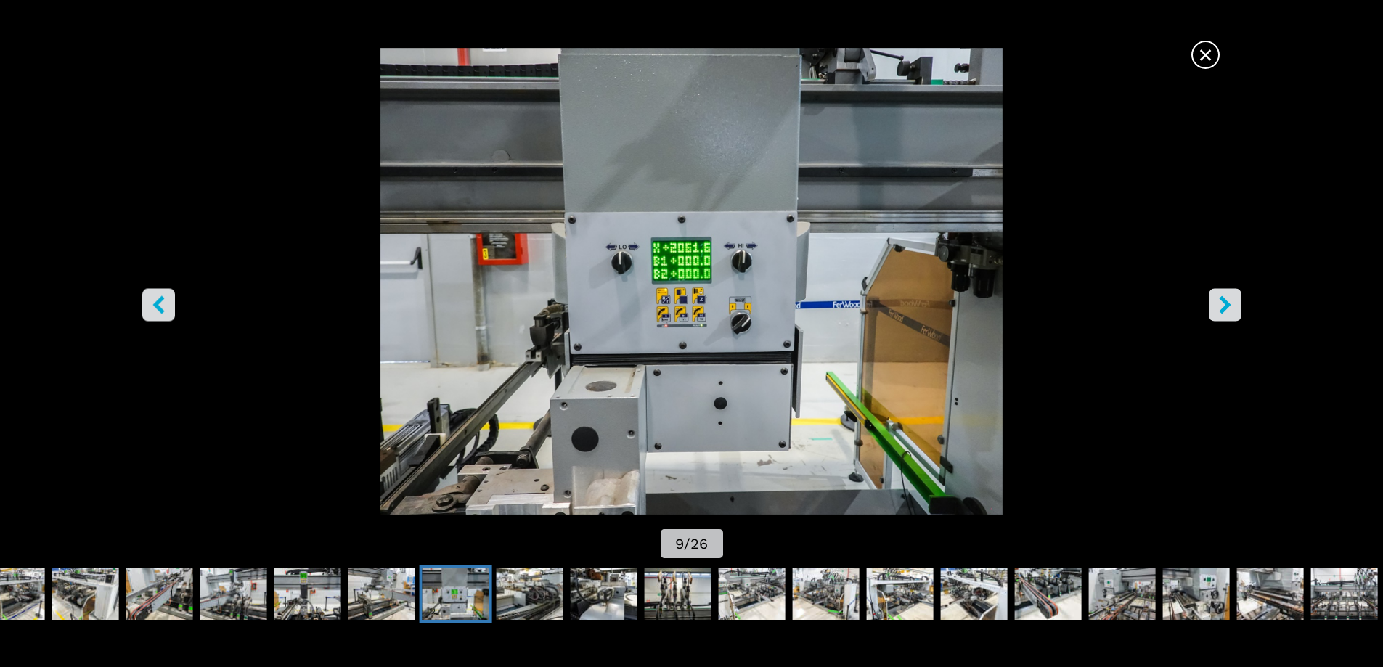
click at [1227, 298] on icon "right-button" at bounding box center [1225, 305] width 18 height 18
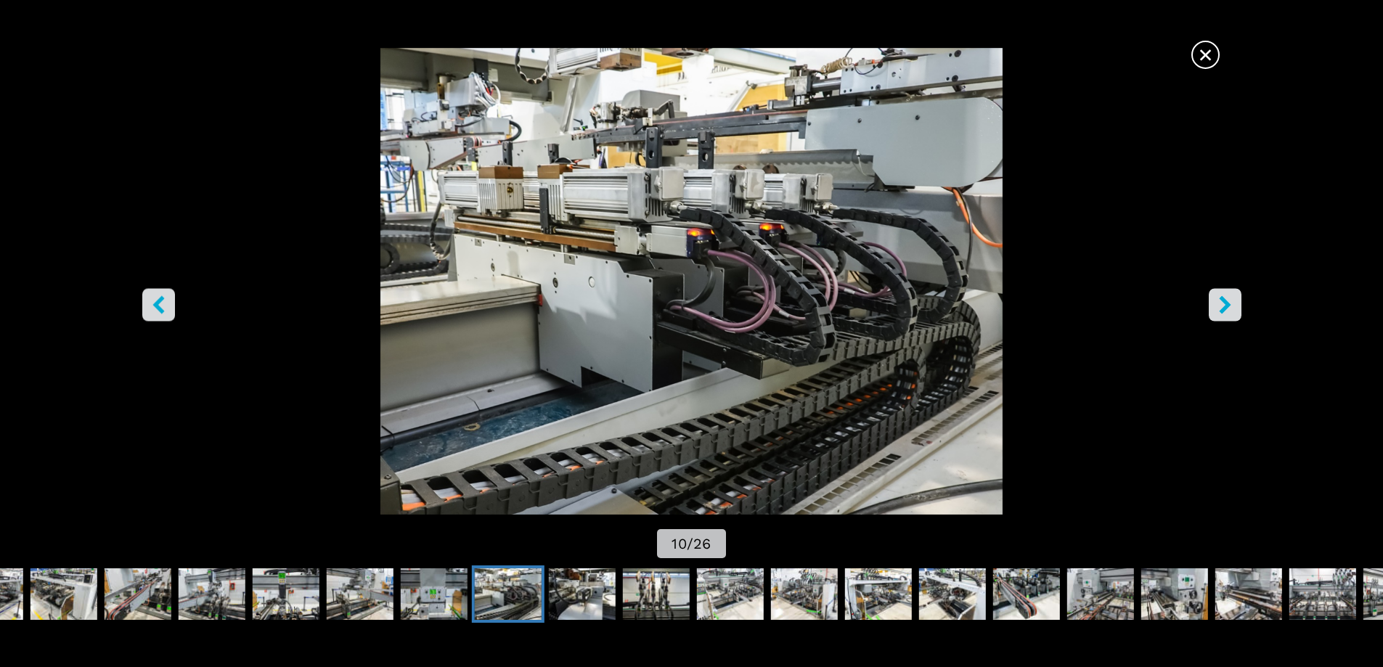
click at [1227, 298] on icon "right-button" at bounding box center [1225, 305] width 18 height 18
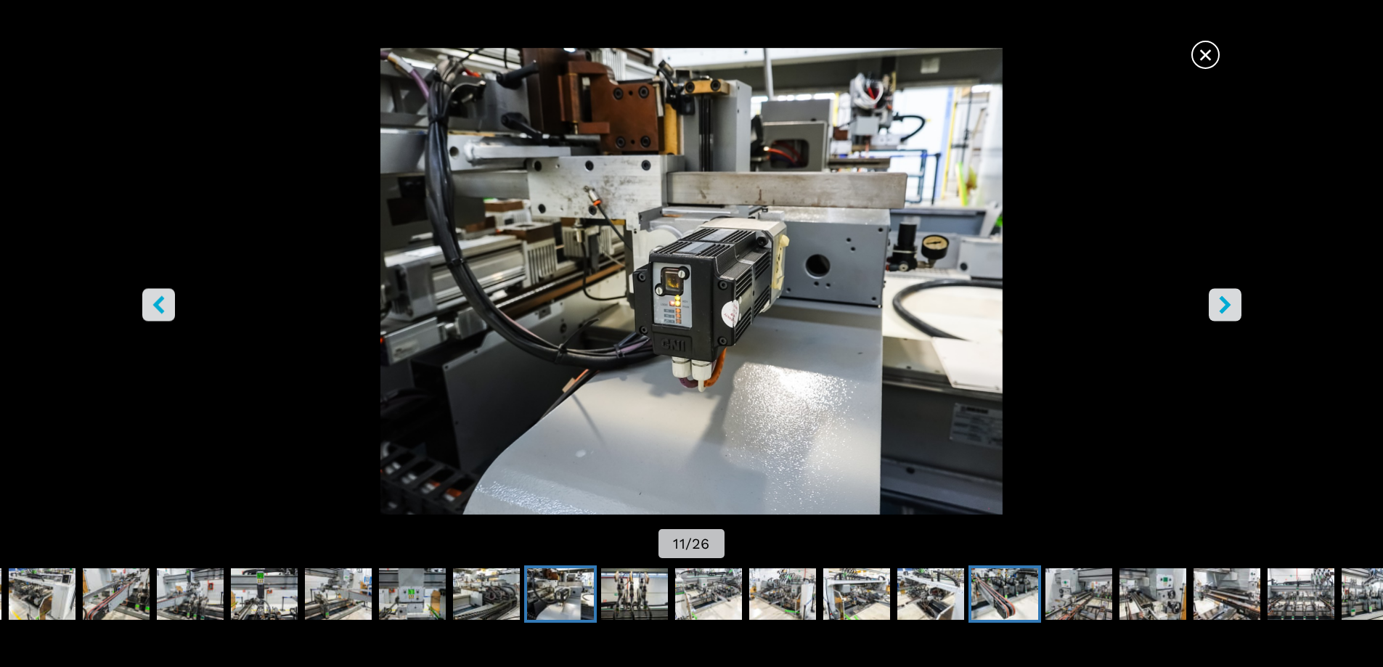
click at [996, 588] on img "Go to Slide 17" at bounding box center [1005, 595] width 67 height 52
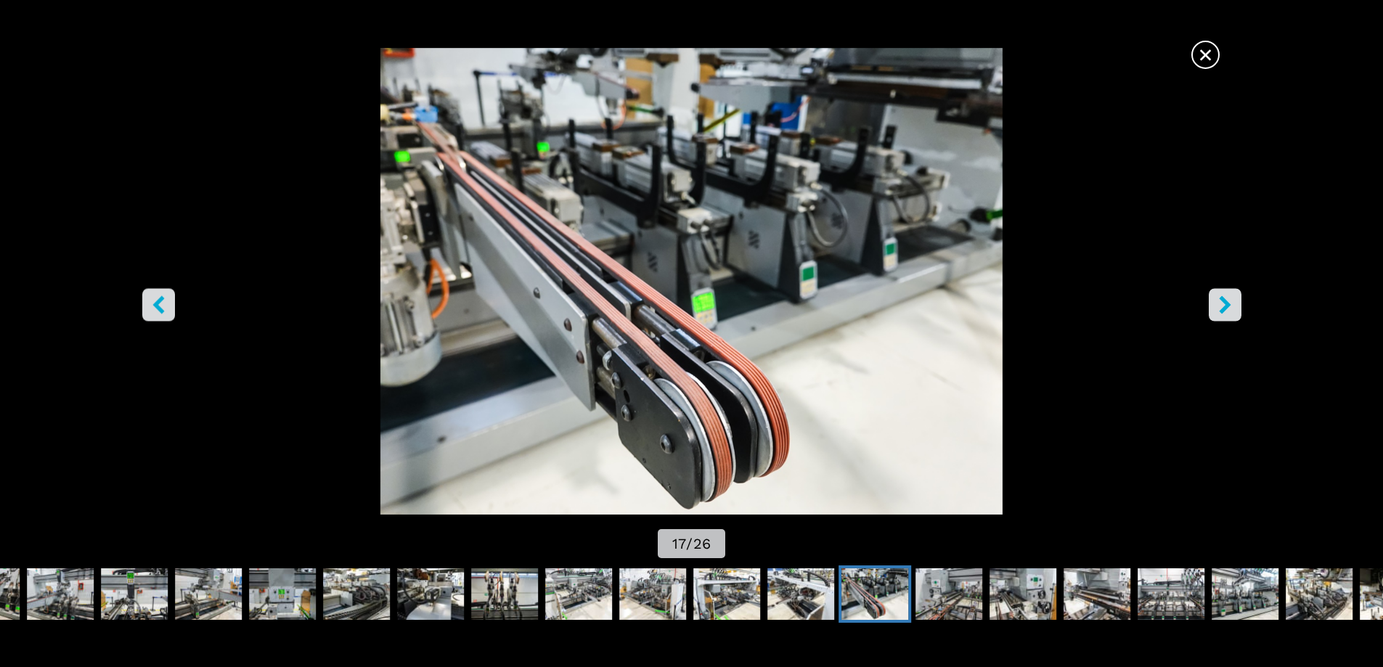
click at [1229, 304] on icon "right-button" at bounding box center [1225, 305] width 12 height 18
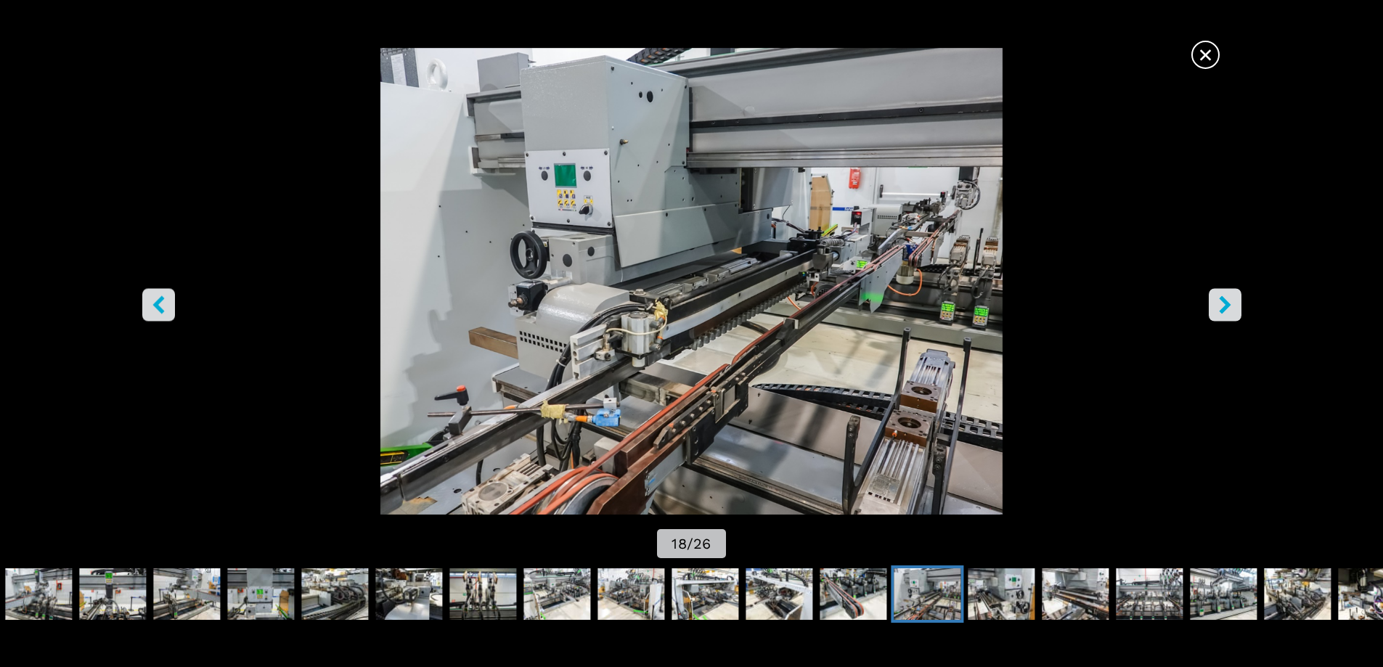
click at [1229, 304] on icon "right-button" at bounding box center [1225, 305] width 12 height 18
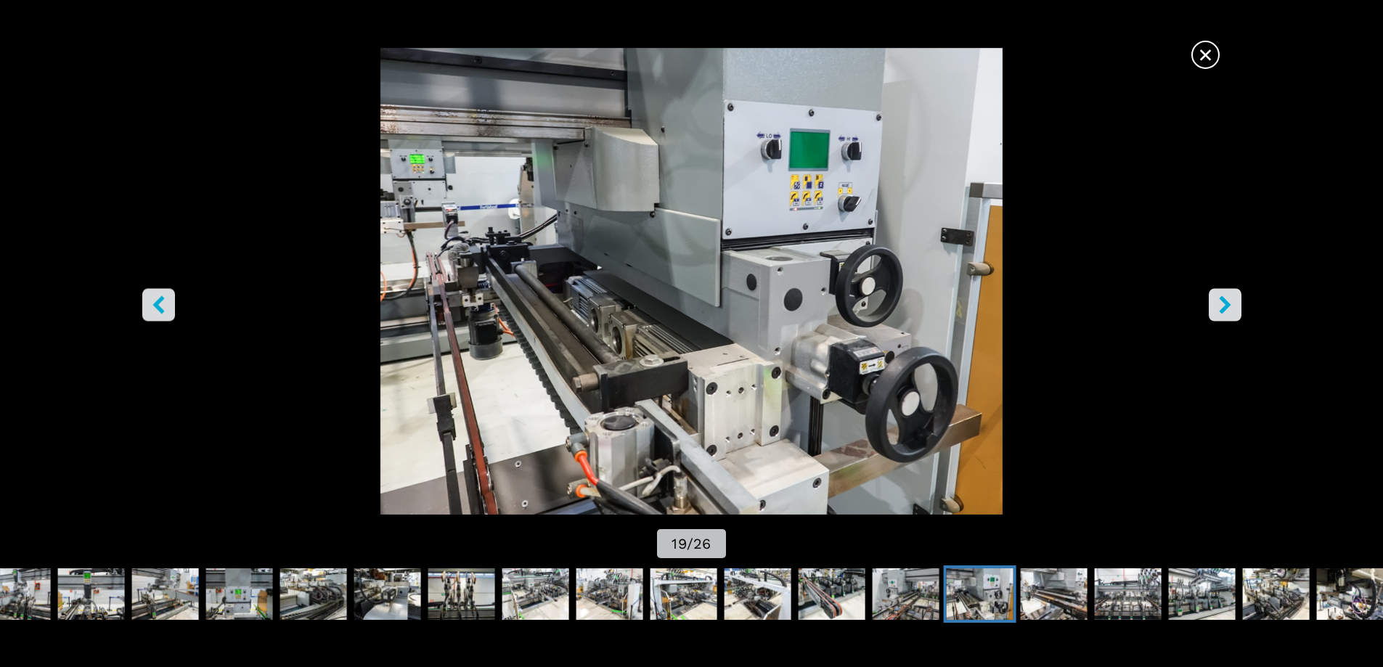
click at [1229, 304] on icon "right-button" at bounding box center [1225, 305] width 12 height 18
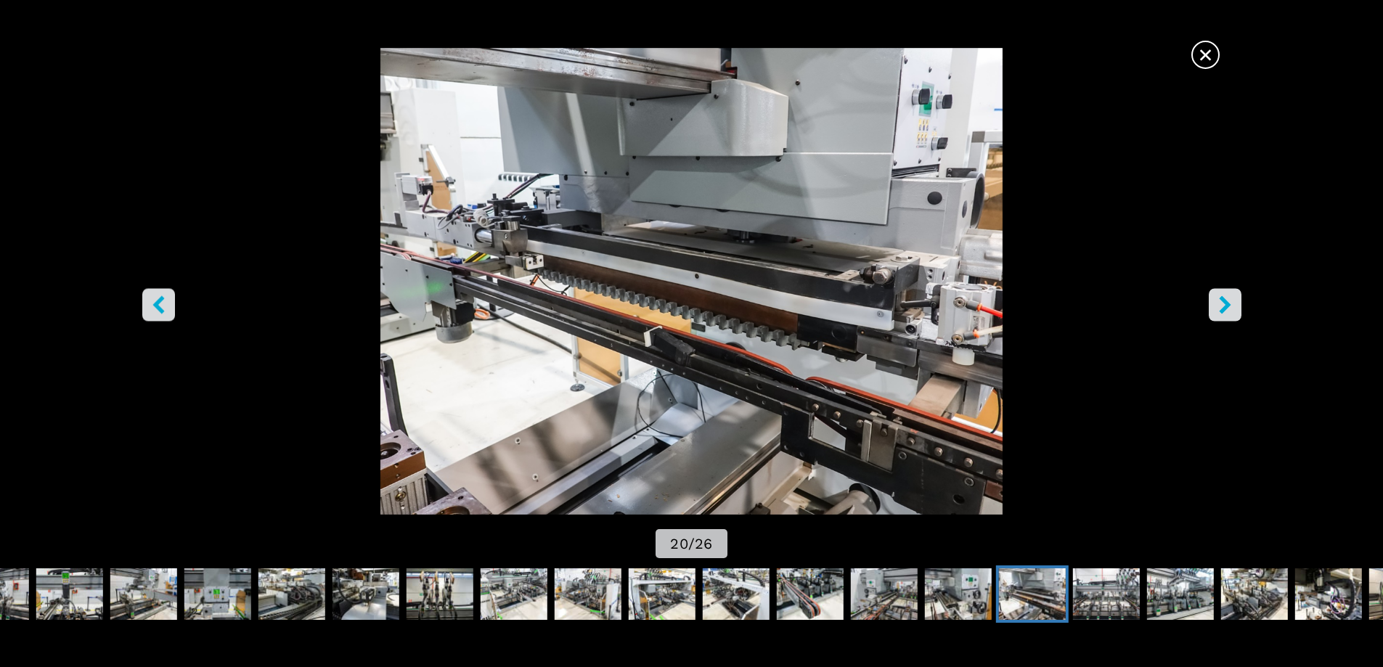
click at [1229, 304] on icon "right-button" at bounding box center [1225, 305] width 12 height 18
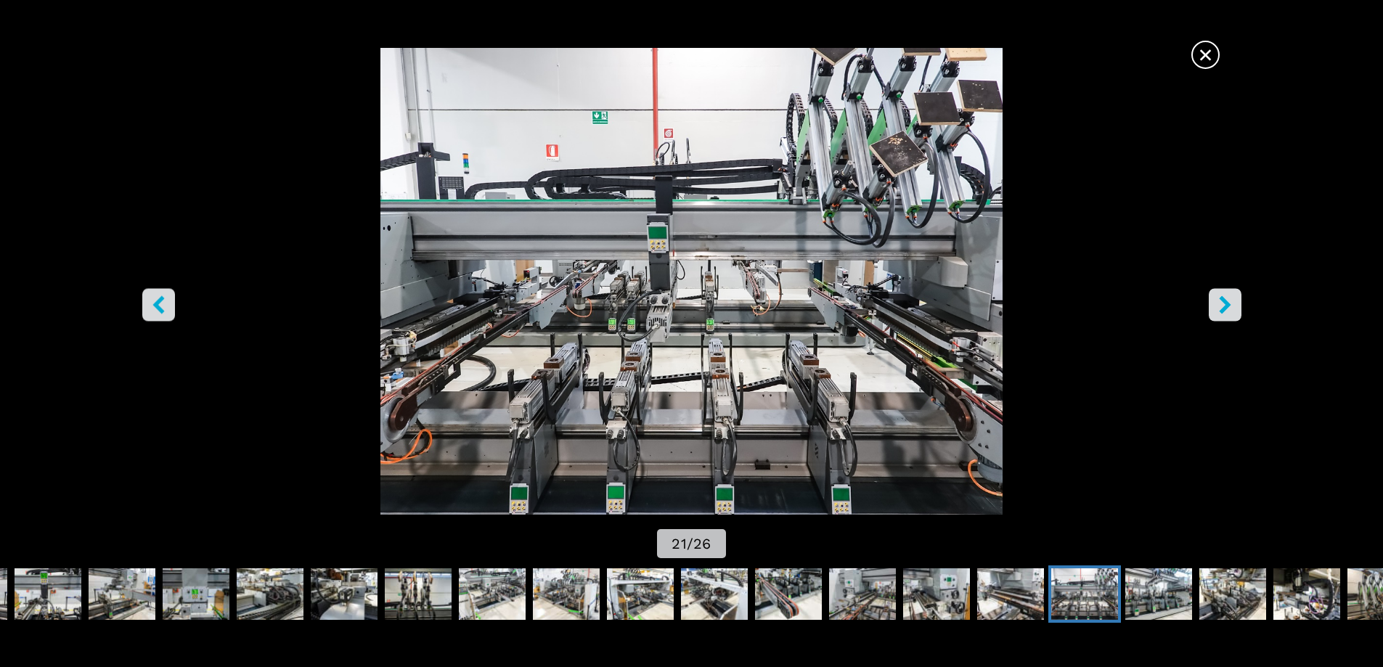
click at [1229, 304] on icon "right-button" at bounding box center [1225, 305] width 12 height 18
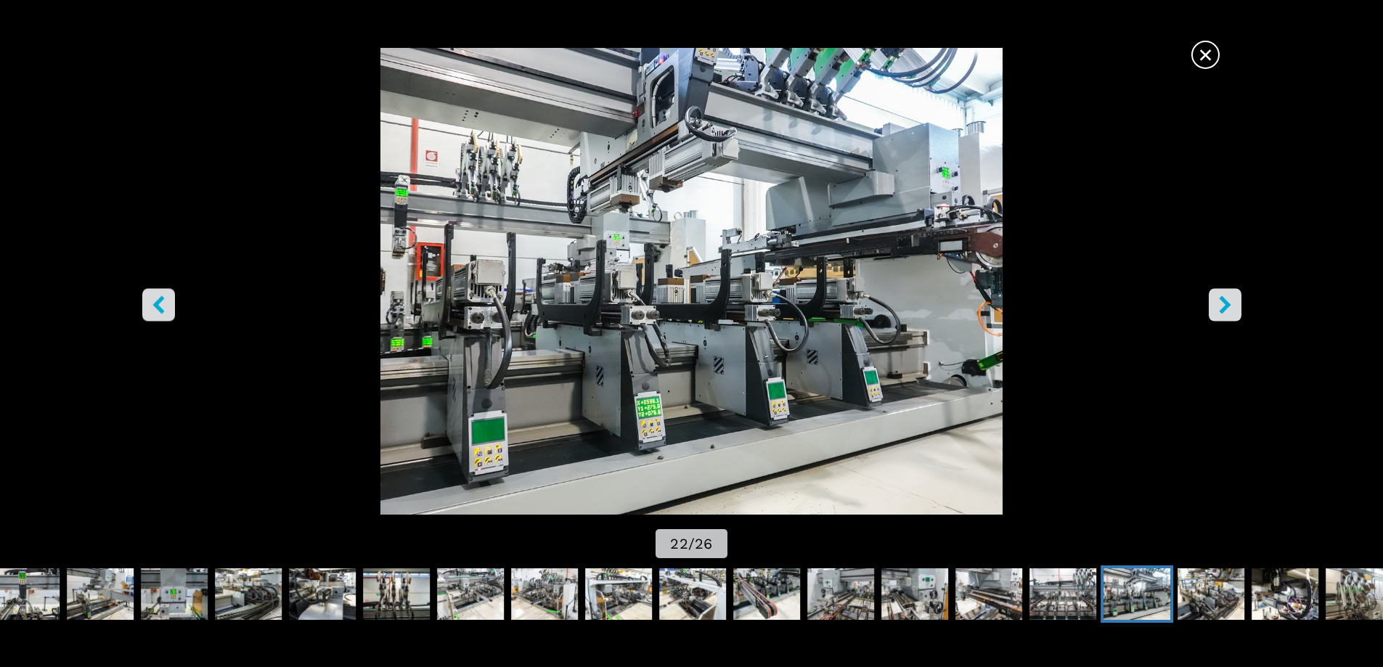
click at [1229, 304] on icon "right-button" at bounding box center [1225, 305] width 12 height 18
